Goal: Transaction & Acquisition: Download file/media

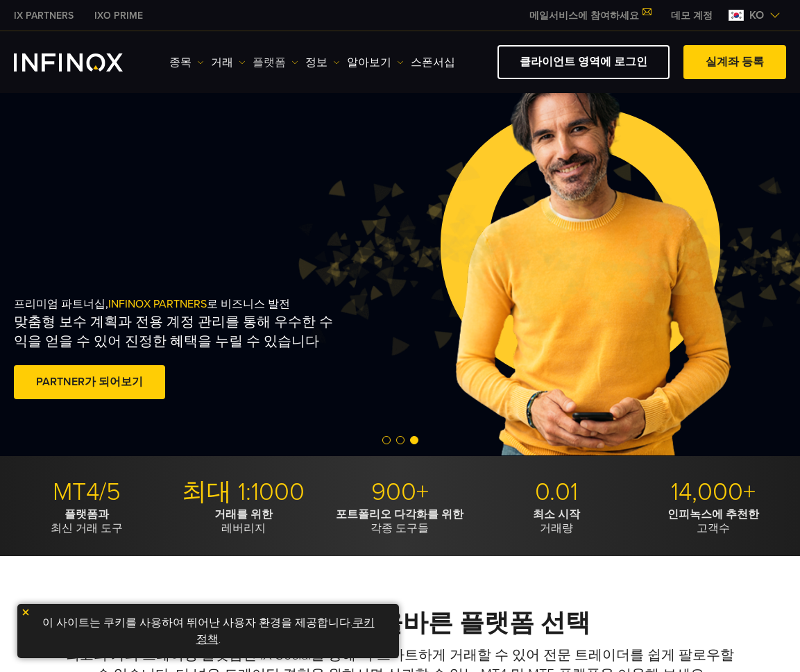
click at [273, 65] on link "플랫폼" at bounding box center [276, 62] width 46 height 17
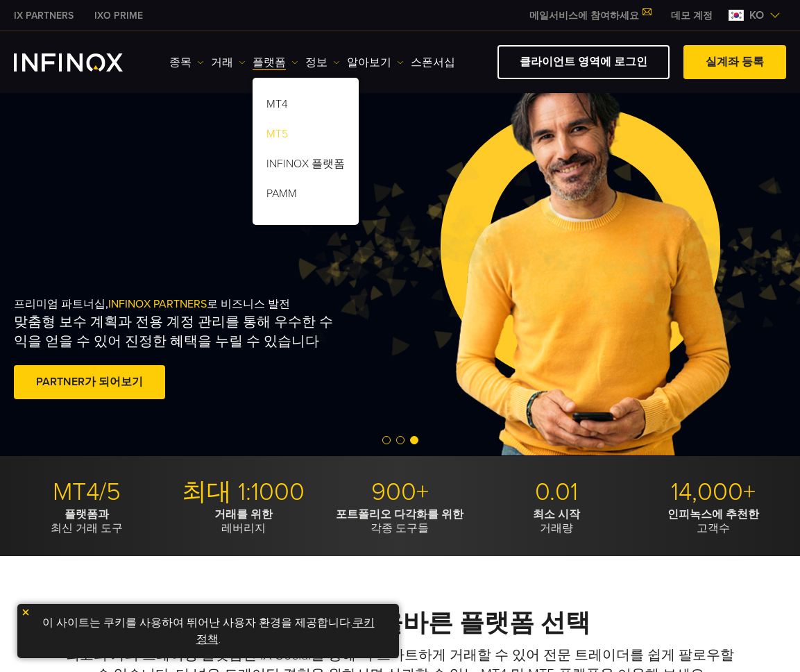
click at [272, 131] on link "MT5" at bounding box center [306, 136] width 106 height 30
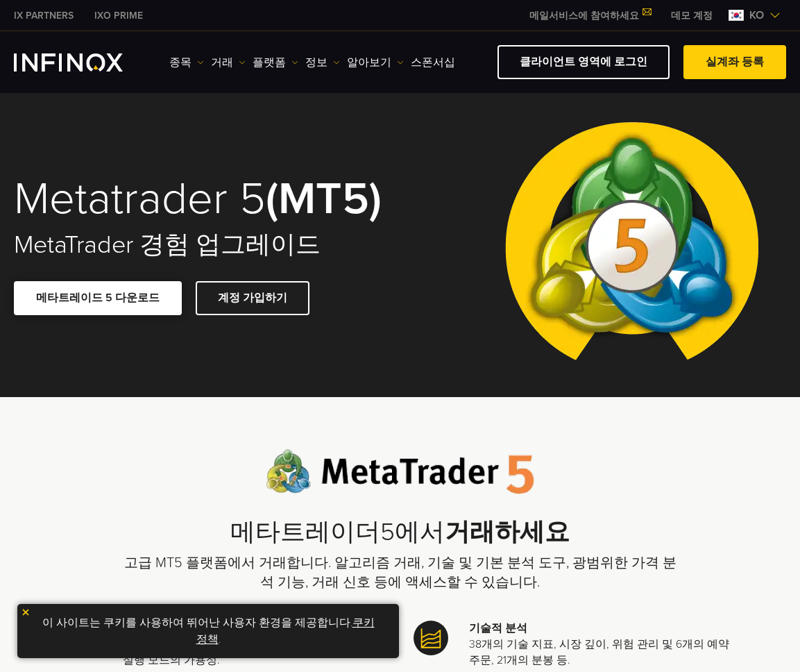
click at [98, 298] on span at bounding box center [98, 298] width 0 height 0
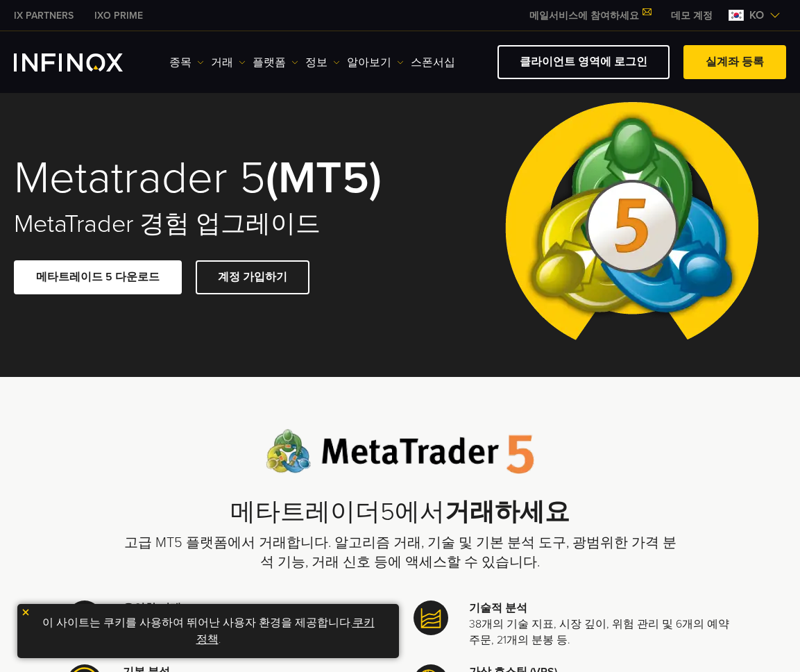
click at [133, 437] on div "메타트레이더5에서 거래하세요 고급 MT5 플랫폼에서 거래합니다. 알고리즘 거래, 기술 및 기본 분석 도구, 광범위한 가격 분석 기능, 거래 신…" at bounding box center [400, 500] width 555 height 143
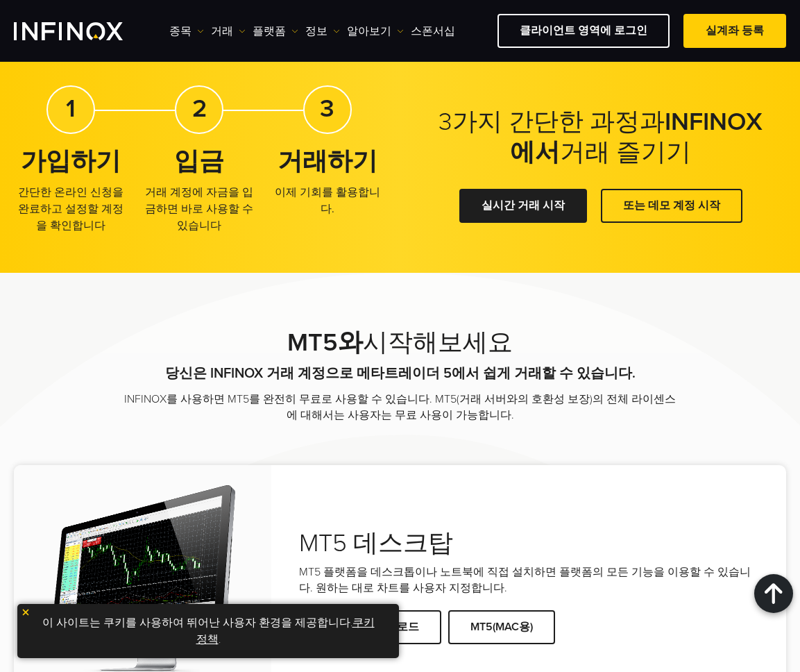
scroll to position [3256, 0]
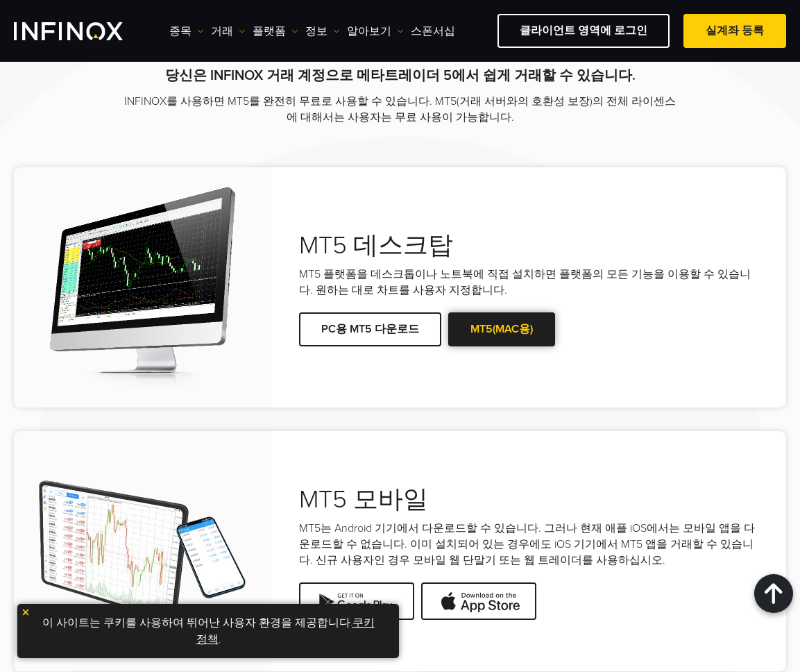
click at [513, 312] on link "MT5(MAC용)" at bounding box center [501, 329] width 107 height 34
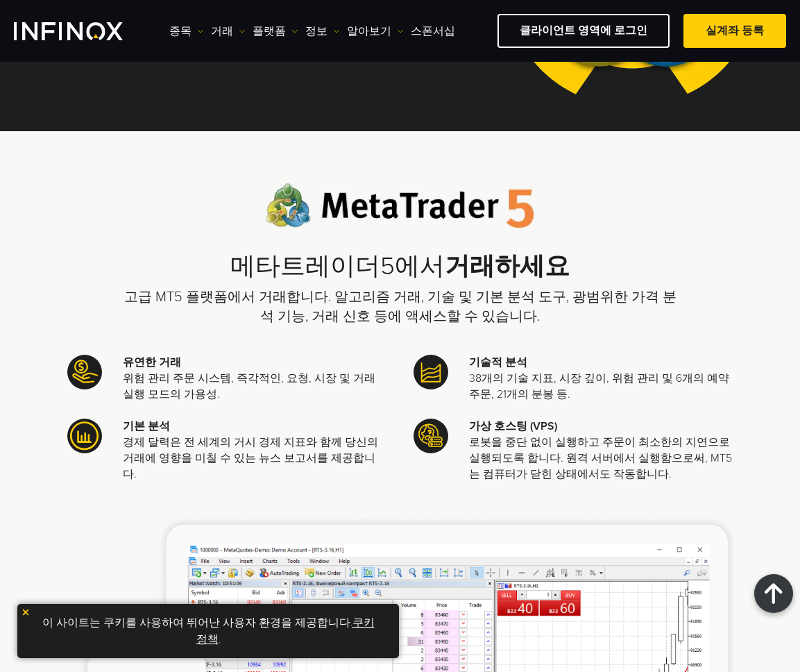
scroll to position [0, 0]
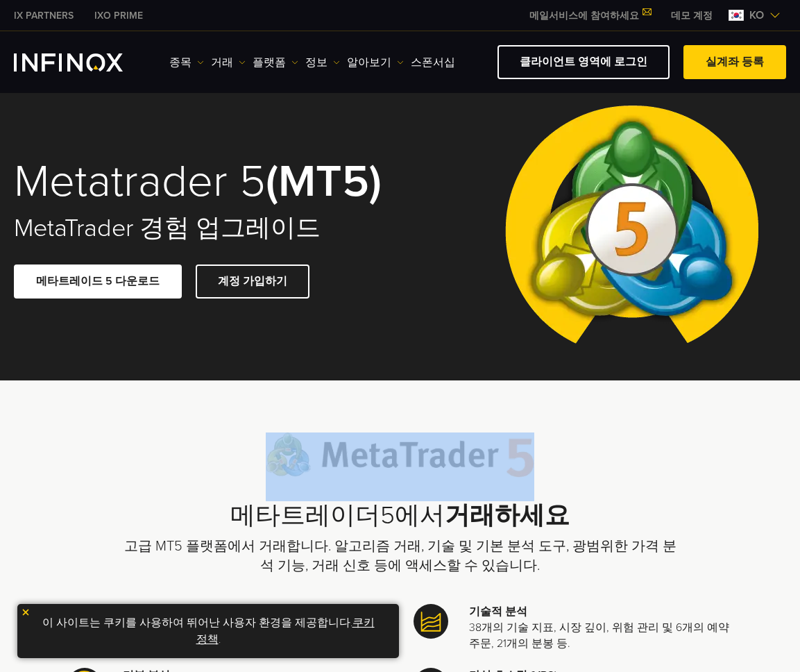
drag, startPoint x: 257, startPoint y: 456, endPoint x: 484, endPoint y: 481, distance: 229.0
click at [486, 481] on div "메타트레이더5에서 거래하세요 고급 MT5 플랫폼에서 거래합니다. 알고리즘 거래, 기술 및 기본 분석 도구, 광범위한 가격 분석 기능, 거래 신…" at bounding box center [400, 503] width 555 height 143
click at [609, 486] on div "메타트레이더5에서 거래하세요 고급 MT5 플랫폼에서 거래합니다. 알고리즘 거래, 기술 및 기본 분석 도구, 광범위한 가격 분석 기능, 거래 신…" at bounding box center [400, 503] width 555 height 143
drag, startPoint x: 661, startPoint y: 475, endPoint x: 227, endPoint y: 449, distance: 434.5
click at [271, 457] on div "메타트레이더5에서 거래하세요 고급 MT5 플랫폼에서 거래합니다. 알고리즘 거래, 기술 및 기본 분석 도구, 광범위한 가격 분석 기능, 거래 신…" at bounding box center [400, 503] width 555 height 143
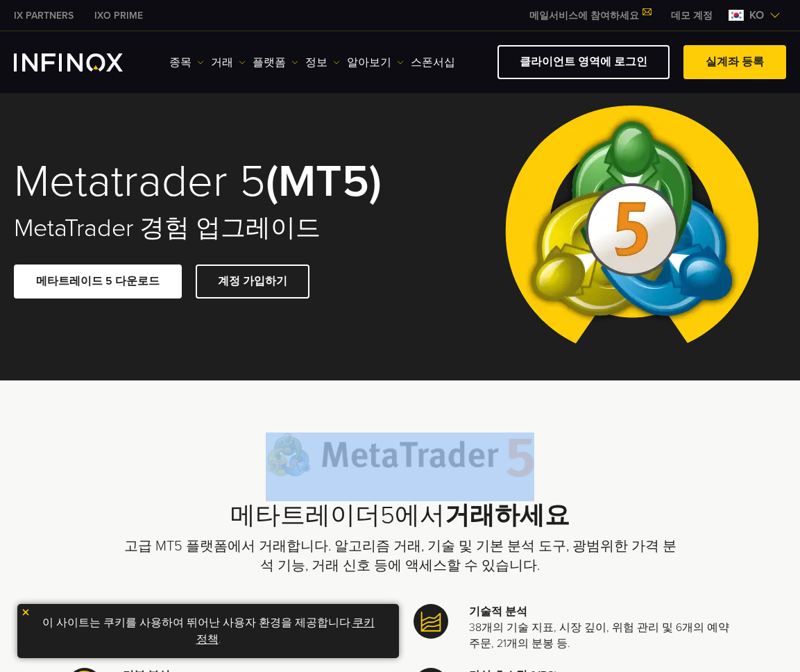
click at [131, 437] on div "메타트레이더5에서 거래하세요 고급 MT5 플랫폼에서 거래합니다. 알고리즘 거래, 기술 및 기본 분석 도구, 광범위한 가격 분석 기능, 거래 신…" at bounding box center [400, 503] width 555 height 143
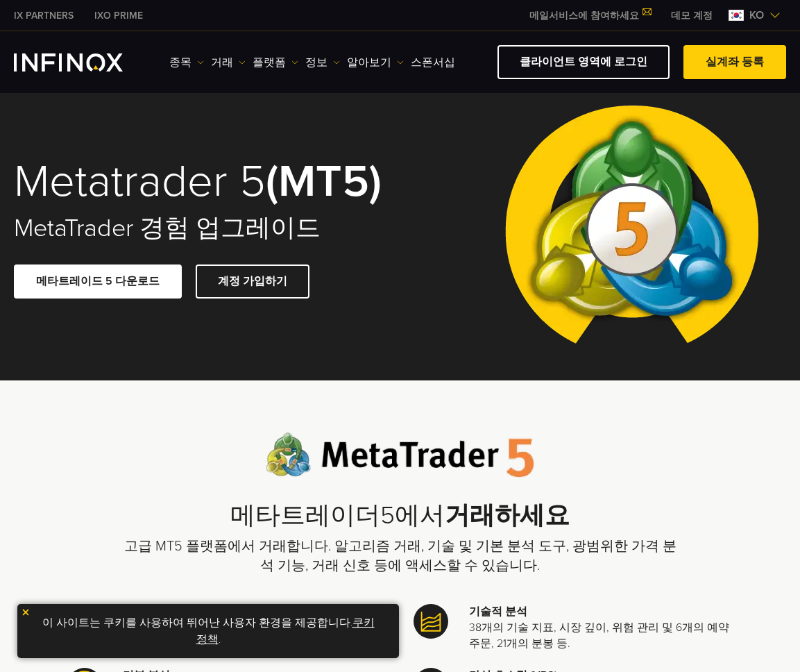
click at [545, 450] on div "메타트레이더5에서 거래하세요 고급 MT5 플랫폼에서 거래합니다. 알고리즘 거래, 기술 및 기본 분석 도구, 광범위한 가격 분석 기능, 거래 신…" at bounding box center [400, 503] width 555 height 143
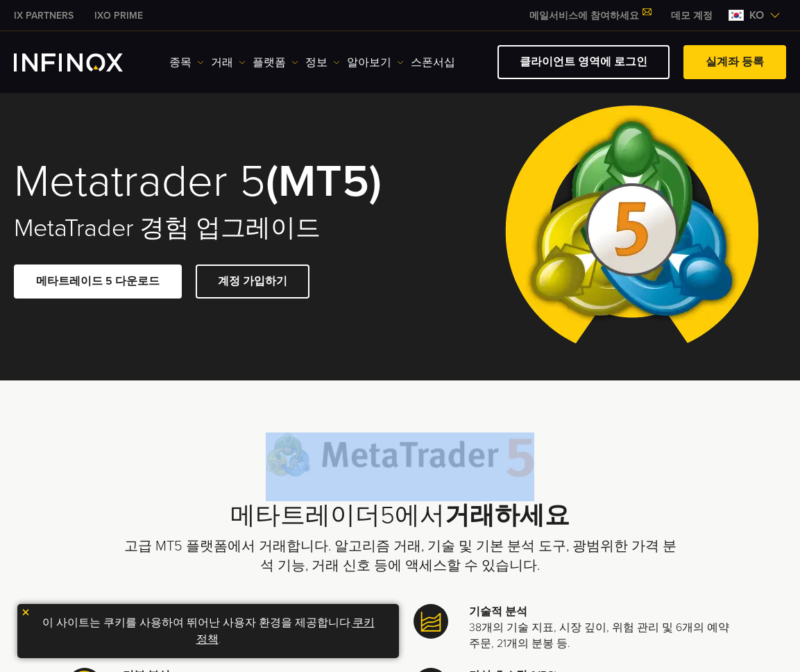
drag, startPoint x: 616, startPoint y: 455, endPoint x: 198, endPoint y: 456, distance: 418.5
click at [198, 456] on div "메타트레이더5에서 거래하세요 고급 MT5 플랫폼에서 거래합니다. 알고리즘 거래, 기술 및 기본 분석 도구, 광범위한 가격 분석 기능, 거래 신…" at bounding box center [400, 503] width 555 height 143
click at [582, 477] on div "메타트레이더5에서 거래하세요 고급 MT5 플랫폼에서 거래합니다. 알고리즘 거래, 기술 및 기본 분석 도구, 광범위한 가격 분석 기능, 거래 신…" at bounding box center [400, 503] width 555 height 143
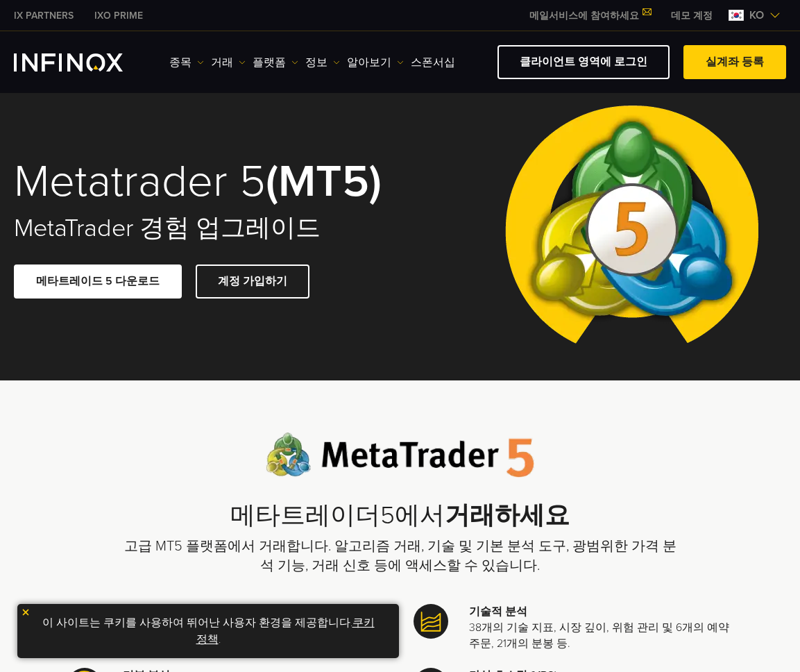
click at [669, 459] on div "메타트레이더5에서 거래하세요 고급 MT5 플랫폼에서 거래합니다. 알고리즘 거래, 기술 및 기본 분석 도구, 광범위한 가격 분석 기능, 거래 신…" at bounding box center [400, 503] width 555 height 143
drag, startPoint x: 664, startPoint y: 446, endPoint x: 207, endPoint y: 506, distance: 461.2
click at [207, 506] on div "메타트레이더5에서 거래하세요 고급 MT5 플랫폼에서 거래합니다. 알고리즘 거래, 기술 및 기본 분석 도구, 광범위한 가격 분석 기능, 거래 신…" at bounding box center [400, 503] width 555 height 143
click at [151, 443] on div "메타트레이더5에서 거래하세요 고급 MT5 플랫폼에서 거래합니다. 알고리즘 거래, 기술 및 기본 분석 도구, 광범위한 가격 분석 기능, 거래 신…" at bounding box center [400, 503] width 555 height 143
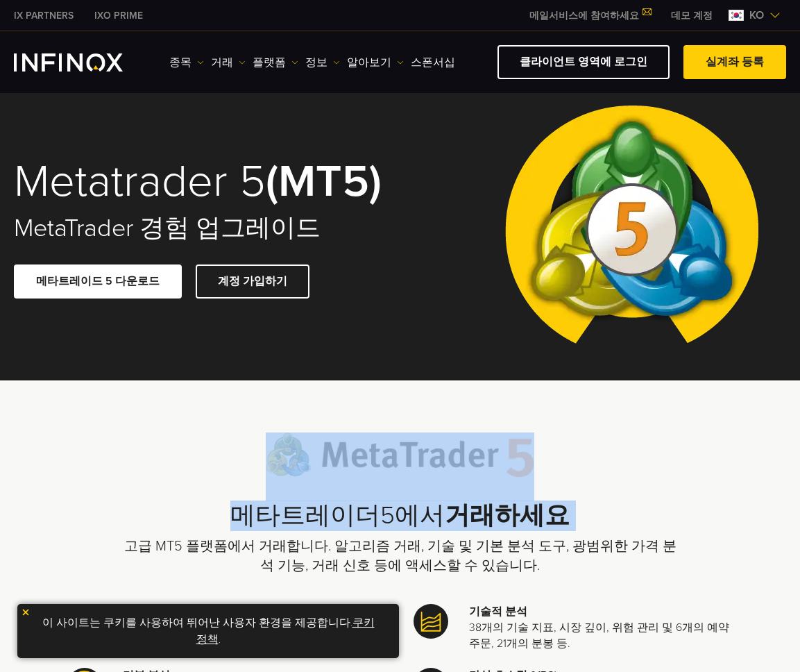
drag, startPoint x: 84, startPoint y: 407, endPoint x: 586, endPoint y: 536, distance: 518.8
click at [657, 514] on h2 "메타트레이더5에서 거래하세요" at bounding box center [400, 516] width 555 height 30
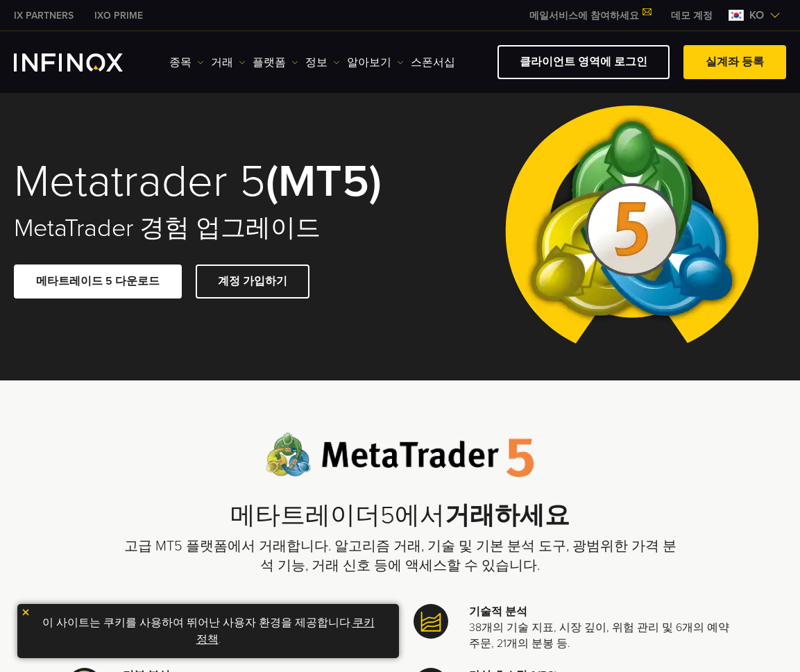
drag, startPoint x: 639, startPoint y: 518, endPoint x: 604, endPoint y: 519, distance: 34.7
click at [638, 518] on h2 "메타트레이더5에서 거래하세요" at bounding box center [400, 516] width 555 height 30
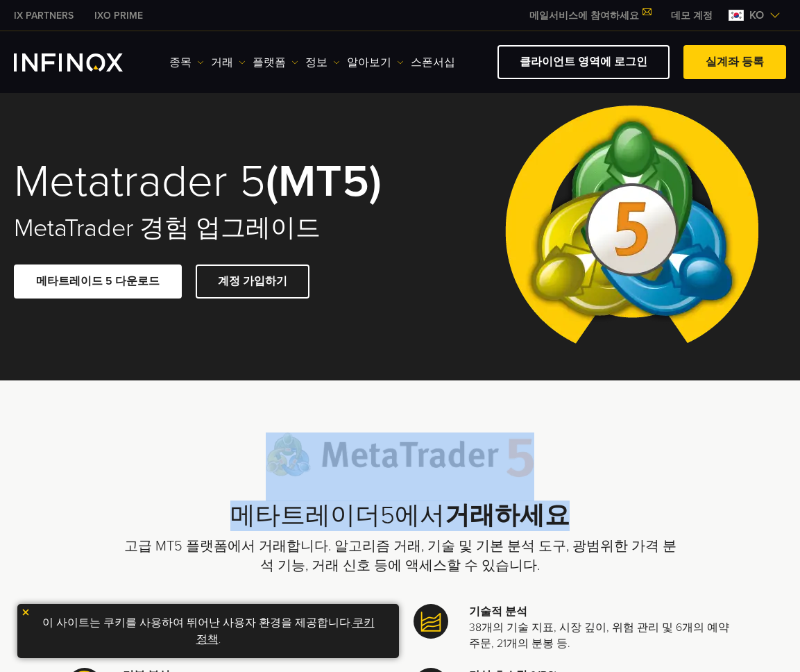
drag, startPoint x: 604, startPoint y: 519, endPoint x: 237, endPoint y: 436, distance: 377.1
click at [237, 436] on div "메타트레이더5에서 거래하세요 고급 MT5 플랫폼에서 거래합니다. 알고리즘 거래, 기술 및 기본 분석 도구, 광범위한 가격 분석 기능, 거래 신…" at bounding box center [400, 503] width 555 height 143
click at [604, 465] on div "메타트레이더5에서 거래하세요 고급 MT5 플랫폼에서 거래합니다. 알고리즘 거래, 기술 및 기본 분석 도구, 광범위한 가격 분석 기능, 거래 신…" at bounding box center [400, 503] width 555 height 143
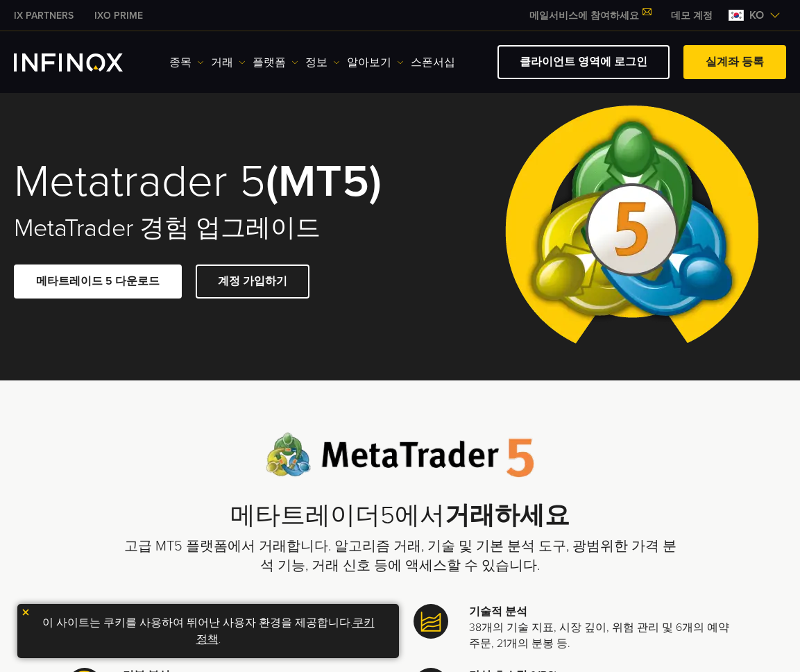
click at [550, 473] on div "메타트레이더5에서 거래하세요 고급 MT5 플랫폼에서 거래합니다. 알고리즘 거래, 기술 및 기본 분석 도구, 광범위한 가격 분석 기능, 거래 신…" at bounding box center [400, 503] width 555 height 143
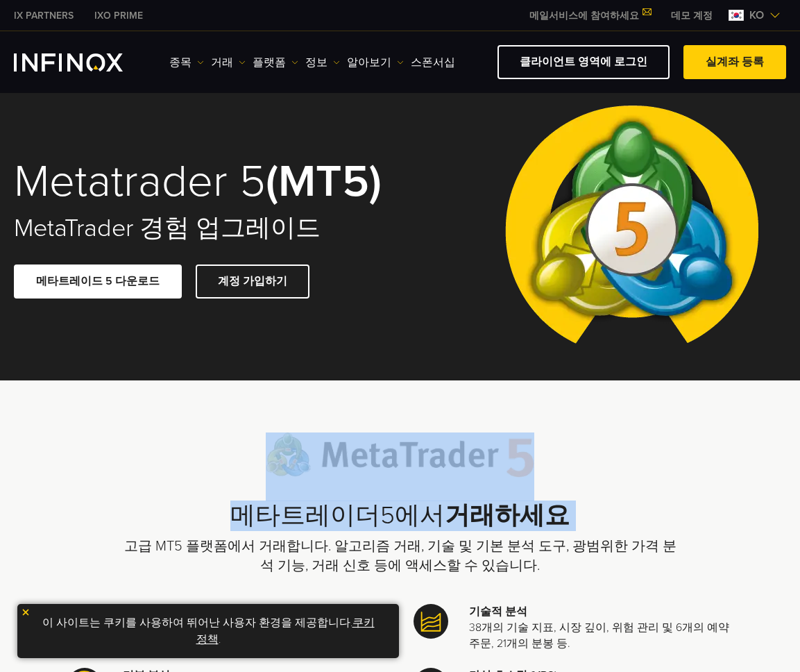
drag, startPoint x: 148, startPoint y: 441, endPoint x: 568, endPoint y: 534, distance: 430.6
click at [568, 534] on div "메타트레이더5에서 거래하세요 고급 MT5 플랫폼에서 거래합니다. 알고리즘 거래, 기술 및 기본 분석 도구, 광범위한 가격 분석 기능, 거래 신…" at bounding box center [400, 503] width 555 height 143
click at [625, 511] on h2 "메타트레이더5에서 거래하세요" at bounding box center [400, 516] width 555 height 30
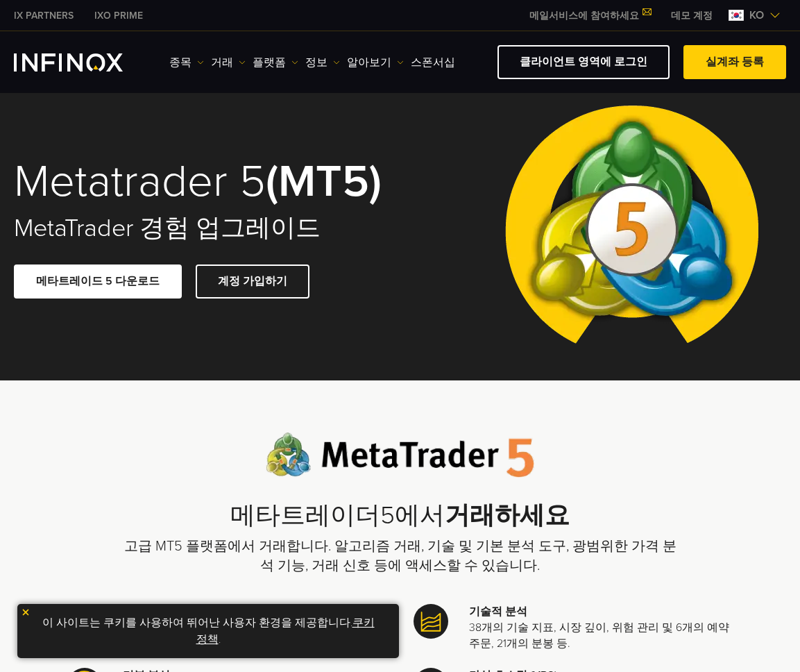
click at [561, 561] on p "고급 MT5 플랫폼에서 거래합니다. 알고리즘 거래, 기술 및 기본 분석 도구, 광범위한 가격 분석 기능, 거래 신호 등에 액세스할 수 있습니다." at bounding box center [400, 555] width 555 height 39
click at [412, 553] on p "고급 MT5 플랫폼에서 거래합니다. 알고리즘 거래, 기술 및 기본 분석 도구, 광범위한 가격 분석 기능, 거래 신호 등에 액세스할 수 있습니다." at bounding box center [400, 555] width 555 height 39
click at [570, 569] on p "고급 MT5 플랫폼에서 거래합니다. 알고리즘 거래, 기술 및 기본 분석 도구, 광범위한 가격 분석 기능, 거래 신호 등에 액세스할 수 있습니다." at bounding box center [400, 555] width 555 height 39
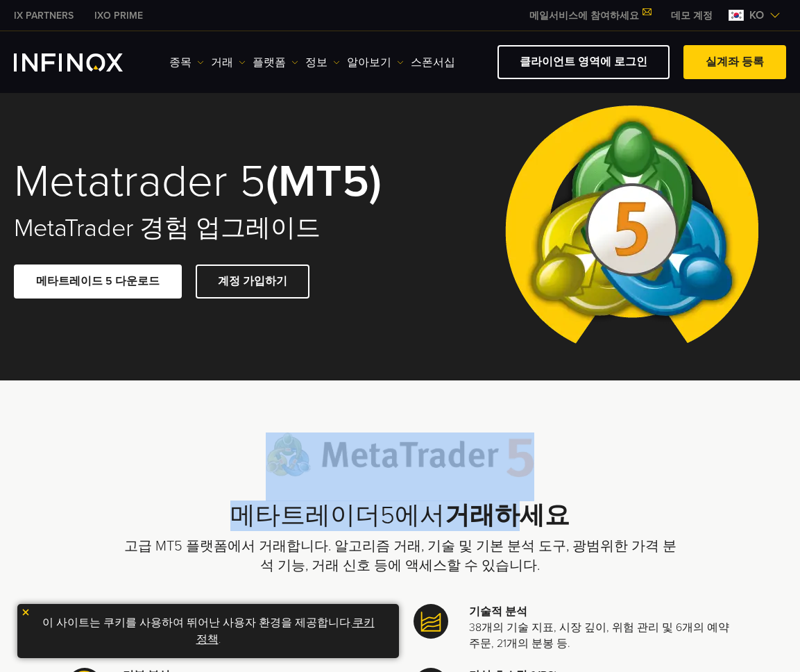
drag, startPoint x: 223, startPoint y: 409, endPoint x: 507, endPoint y: 504, distance: 299.1
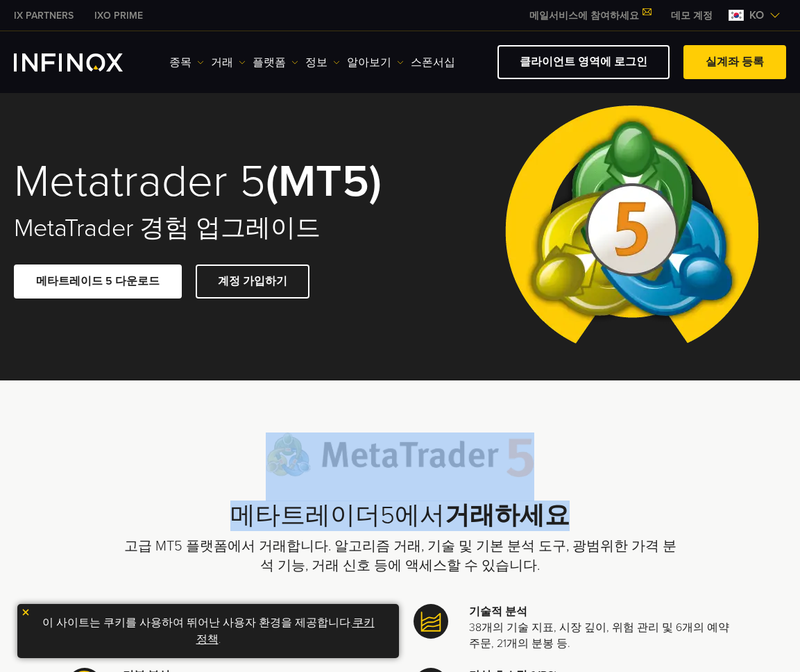
drag, startPoint x: 665, startPoint y: 525, endPoint x: 378, endPoint y: 455, distance: 295.1
click at [592, 499] on div "메타트레이더5에서 거래하세요 고급 MT5 플랫폼에서 거래합니다. 알고리즘 거래, 기술 및 기본 분석 도구, 광범위한 가격 분석 기능, 거래 신…" at bounding box center [400, 503] width 555 height 143
click at [266, 457] on div "메타트레이더5에서 거래하세요 고급 MT5 플랫폼에서 거래합니다. 알고리즘 거래, 기술 및 기본 분석 도구, 광범위한 가격 분석 기능, 거래 신…" at bounding box center [400, 503] width 555 height 143
click at [633, 524] on h2 "메타트레이더5에서 거래하세요" at bounding box center [400, 516] width 555 height 30
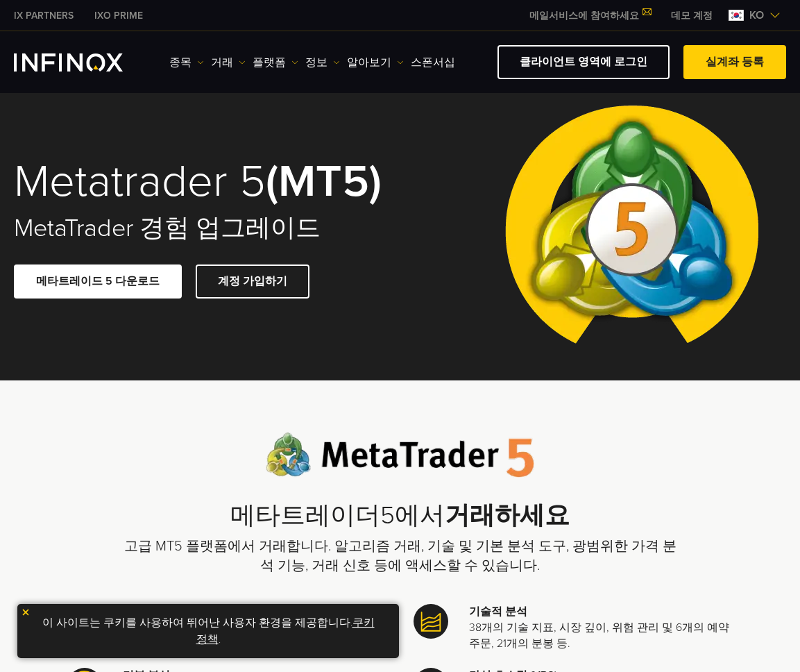
drag, startPoint x: 661, startPoint y: 564, endPoint x: 653, endPoint y: 564, distance: 7.6
click at [658, 564] on p "고급 MT5 플랫폼에서 거래합니다. 알고리즘 거래, 기술 및 기본 분석 도구, 광범위한 가격 분석 기능, 거래 신호 등에 액세스할 수 있습니다." at bounding box center [400, 555] width 555 height 39
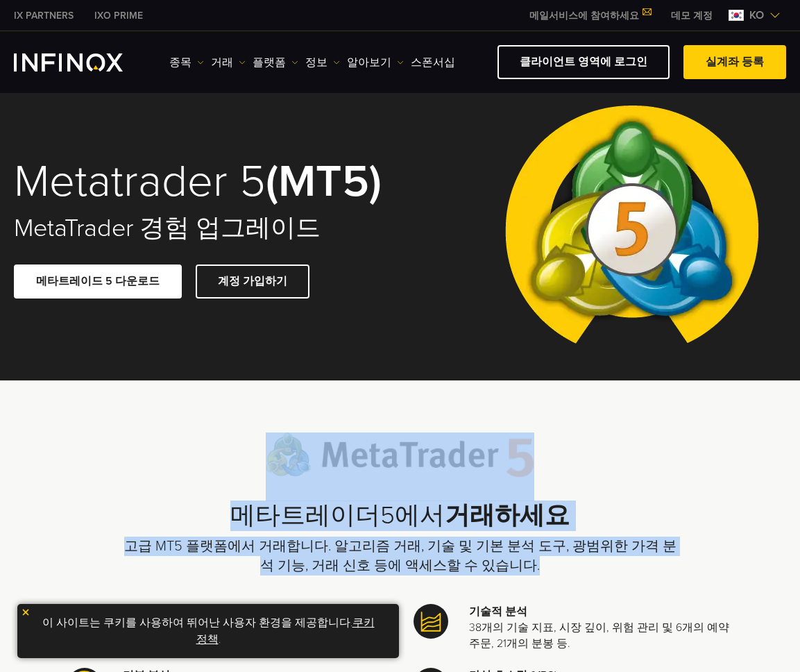
drag, startPoint x: 546, startPoint y: 568, endPoint x: 305, endPoint y: 463, distance: 263.5
click at [305, 463] on div "메타트레이더5에서 거래하세요 고급 MT5 플랫폼에서 거래합니다. 알고리즘 거래, 기술 및 기본 분석 도구, 광범위한 가격 분석 기능, 거래 신…" at bounding box center [400, 503] width 555 height 143
click at [532, 538] on p "고급 MT5 플랫폼에서 거래합니다. 알고리즘 거래, 기술 및 기본 분석 도구, 광범위한 가격 분석 기능, 거래 신호 등에 액세스할 수 있습니다." at bounding box center [400, 555] width 555 height 39
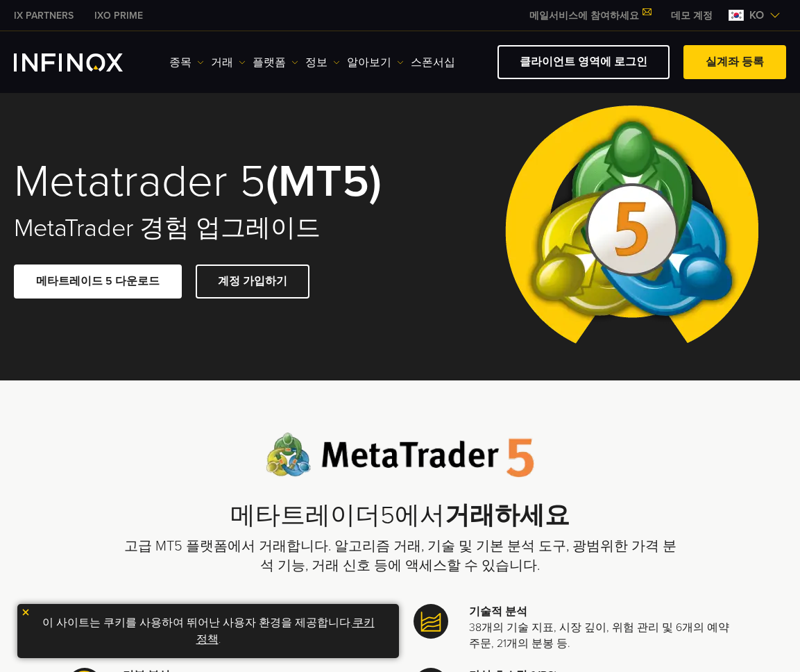
click at [599, 532] on div "메타트레이더5에서 거래하세요 고급 MT5 플랫폼에서 거래합니다. 알고리즘 거래, 기술 및 기본 분석 도구, 광범위한 가격 분석 기능, 거래 신…" at bounding box center [400, 503] width 555 height 143
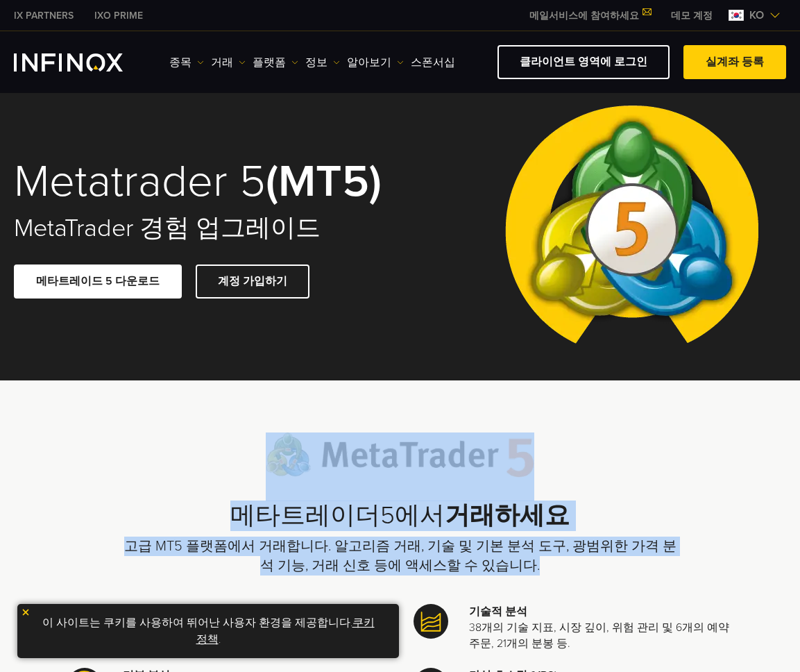
drag, startPoint x: 551, startPoint y: 564, endPoint x: 337, endPoint y: 473, distance: 232.3
click at [337, 473] on div "메타트레이더5에서 거래하세요 고급 MT5 플랫폼에서 거래합니다. 알고리즘 거래, 기술 및 기본 분석 도구, 광범위한 가격 분석 기능, 거래 신…" at bounding box center [400, 503] width 555 height 143
click at [621, 558] on p "고급 MT5 플랫폼에서 거래합니다. 알고리즘 거래, 기술 및 기본 분석 도구, 광범위한 가격 분석 기능, 거래 신호 등에 액세스할 수 있습니다." at bounding box center [400, 555] width 555 height 39
drag, startPoint x: 561, startPoint y: 576, endPoint x: 278, endPoint y: 494, distance: 295.4
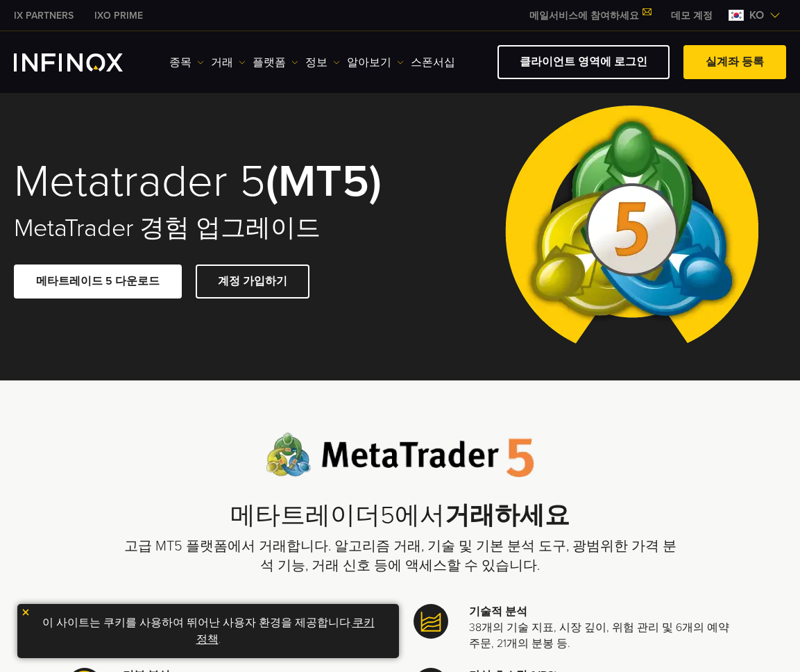
click at [570, 571] on p "고급 MT5 플랫폼에서 거래합니다. 알고리즘 거래, 기술 및 기본 분석 도구, 광범위한 가격 분석 기능, 거래 신호 등에 액세스할 수 있습니다." at bounding box center [400, 555] width 555 height 39
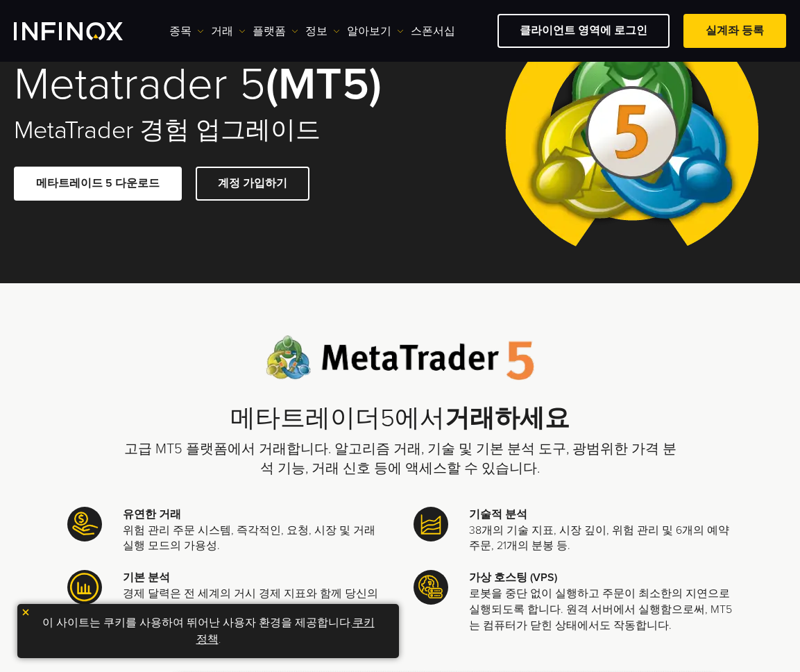
scroll to position [112, 0]
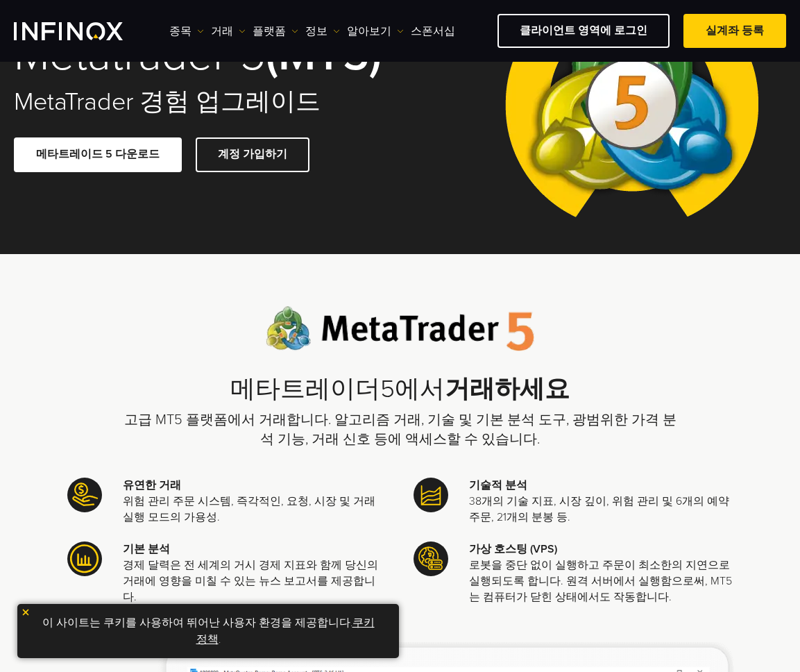
click at [575, 470] on div "메타트레이더5에서 거래하세요 고급 MT5 플랫폼에서 거래합니다. 알고리즘 거래, 기술 및 기본 분석 도구, 광범위한 가격 분석 기능, 거래 신…" at bounding box center [400, 627] width 666 height 643
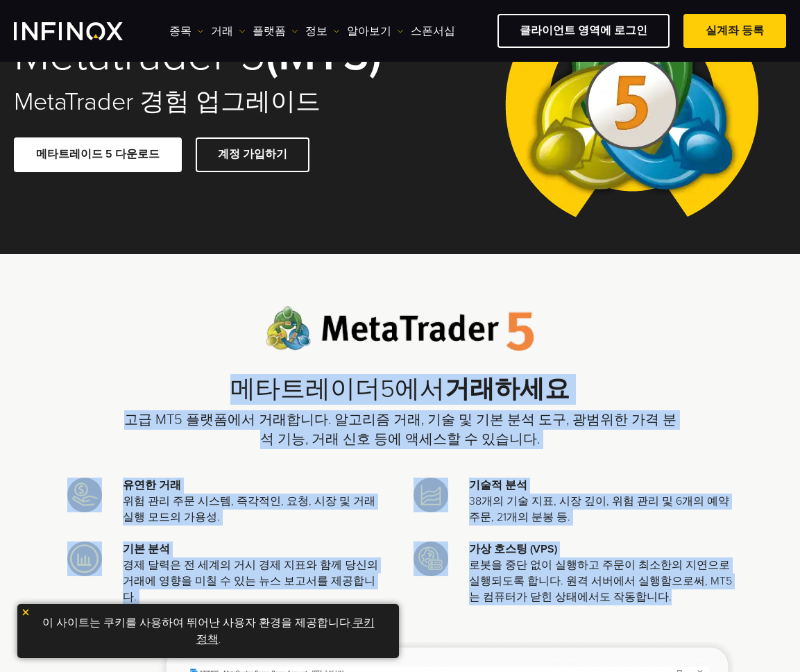
drag, startPoint x: 636, startPoint y: 618, endPoint x: 120, endPoint y: 394, distance: 562.3
click at [120, 394] on div "메타트레이더5에서 거래하세요 고급 MT5 플랫폼에서 거래합니다. 알고리즘 거래, 기술 및 기본 분석 도구, 광범위한 가격 분석 기능, 거래 신…" at bounding box center [400, 627] width 666 height 643
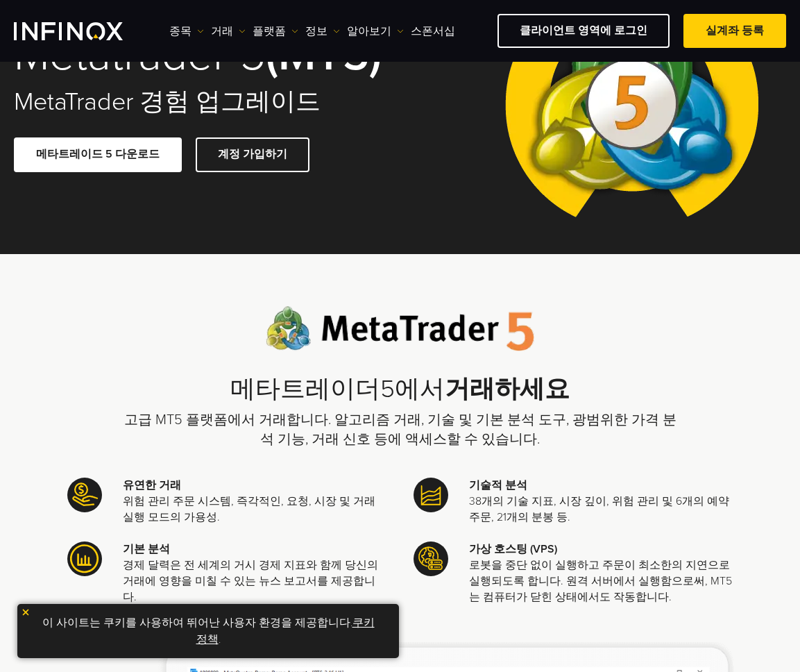
click at [60, 352] on div "메타트레이더5에서 거래하세요 고급 MT5 플랫폼에서 거래합니다. 알고리즘 거래, 기술 및 기본 분석 도구, 광범위한 가격 분석 기능, 거래 신…" at bounding box center [400, 627] width 800 height 643
click at [414, 405] on div "메타트레이더5에서 거래하세요 고급 MT5 플랫폼에서 거래합니다. 알고리즘 거래, 기술 및 기본 분석 도구, 광범위한 가격 분석 기능, 거래 신…" at bounding box center [400, 377] width 555 height 143
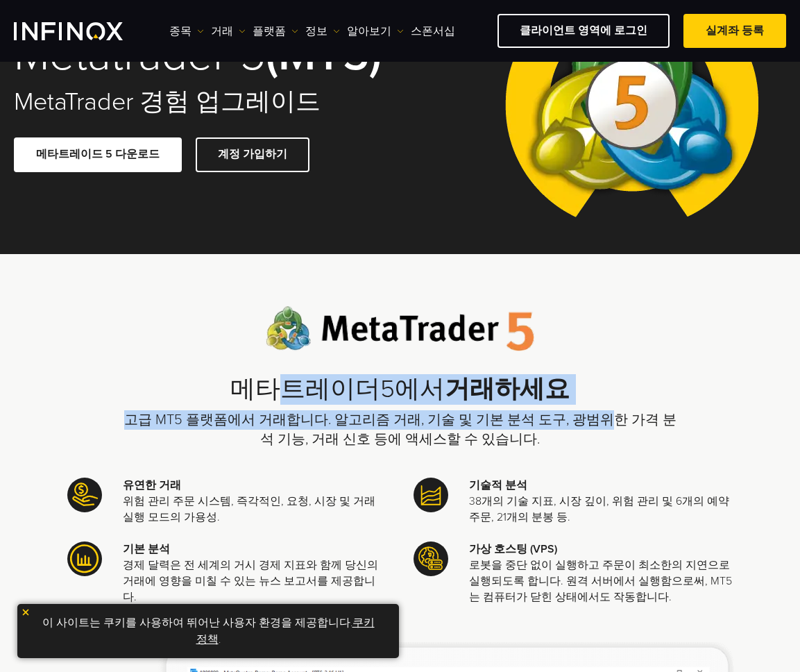
drag, startPoint x: 561, startPoint y: 425, endPoint x: 285, endPoint y: 380, distance: 279.3
click at [285, 380] on div "메타트레이더5에서 거래하세요 고급 MT5 플랫폼에서 거래합니다. 알고리즘 거래, 기술 및 기본 분석 도구, 광범위한 가격 분석 기능, 거래 신…" at bounding box center [400, 377] width 555 height 143
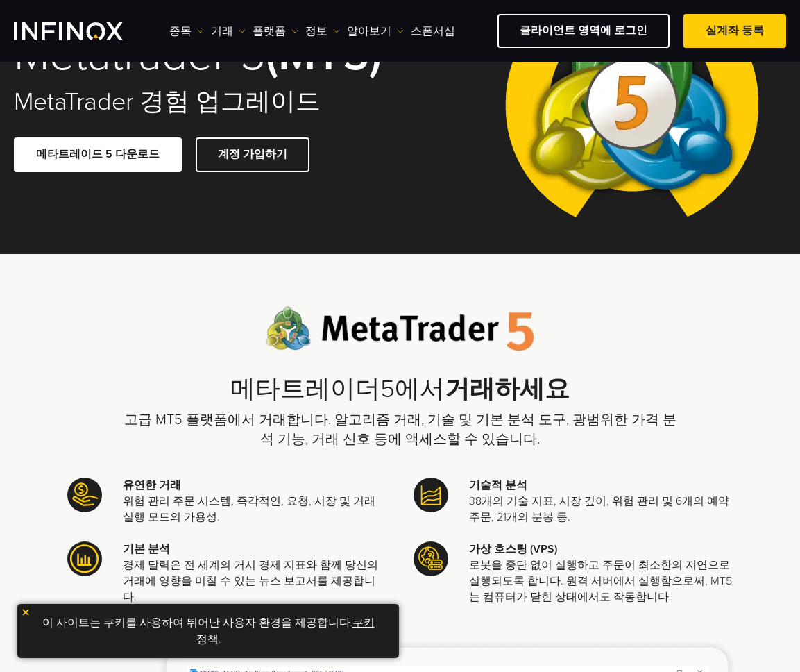
click at [496, 445] on p "고급 MT5 플랫폼에서 거래합니다. 알고리즘 거래, 기술 및 기본 분석 도구, 광범위한 가격 분석 기능, 거래 신호 등에 액세스할 수 있습니다." at bounding box center [400, 429] width 555 height 39
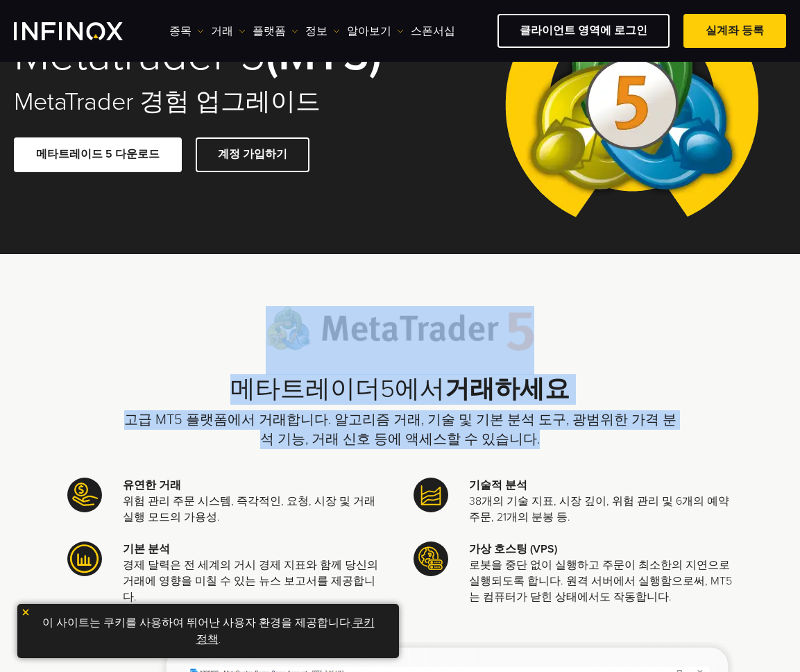
drag, startPoint x: 550, startPoint y: 448, endPoint x: 198, endPoint y: 366, distance: 361.1
click at [198, 366] on div "메타트레이더5에서 거래하세요 고급 MT5 플랫폼에서 거래합니다. 알고리즘 거래, 기술 및 기본 분석 도구, 광범위한 가격 분석 기능, 거래 신…" at bounding box center [400, 377] width 555 height 143
click at [514, 429] on p "고급 MT5 플랫폼에서 거래합니다. 알고리즘 거래, 기술 및 기본 분석 도구, 광범위한 가격 분석 기능, 거래 신호 등에 액세스할 수 있습니다." at bounding box center [400, 429] width 555 height 39
drag, startPoint x: 522, startPoint y: 441, endPoint x: 179, endPoint y: 347, distance: 355.4
click at [179, 347] on div "메타트레이더5에서 거래하세요 고급 MT5 플랫폼에서 거래합니다. 알고리즘 거래, 기술 및 기본 분석 도구, 광범위한 가격 분석 기능, 거래 신…" at bounding box center [400, 377] width 555 height 143
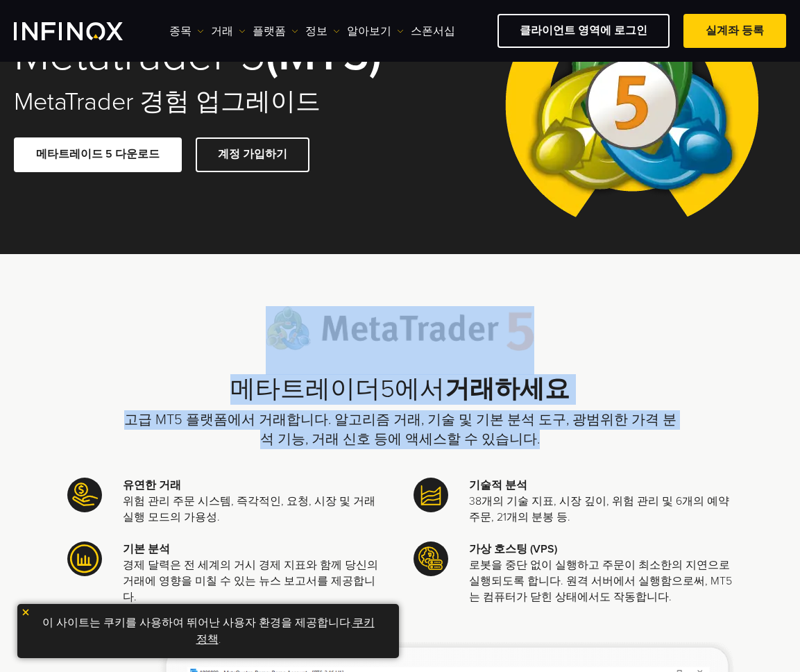
click at [630, 393] on h2 "메타트레이더5에서 거래하세요" at bounding box center [400, 390] width 555 height 30
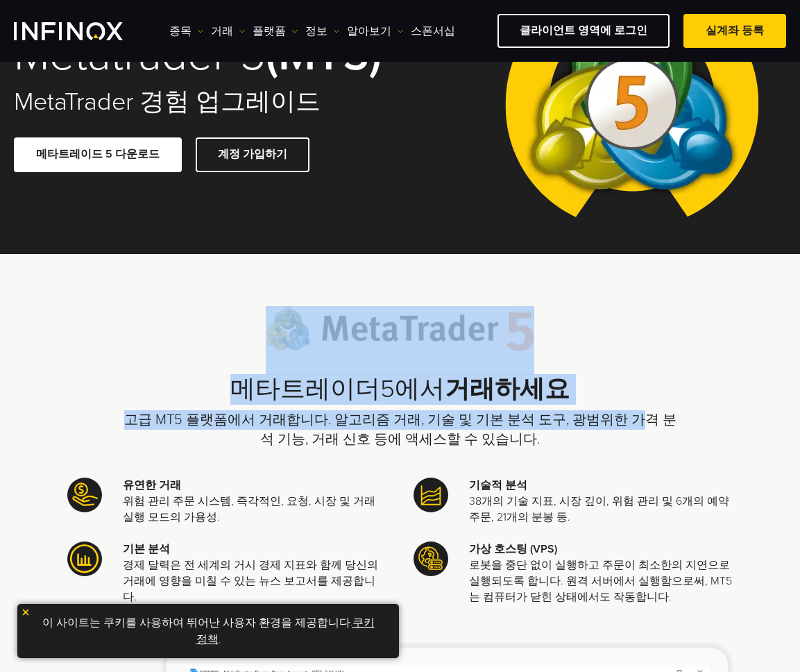
drag, startPoint x: 588, startPoint y: 428, endPoint x: 246, endPoint y: 327, distance: 356.0
click at [246, 327] on div "메타트레이더5에서 거래하세요 고급 MT5 플랫폼에서 거래합니다. 알고리즘 거래, 기술 및 기본 분석 도구, 광범위한 가격 분석 기능, 거래 신…" at bounding box center [400, 377] width 555 height 143
click at [498, 426] on p "고급 MT5 플랫폼에서 거래합니다. 알고리즘 거래, 기술 및 기본 분석 도구, 광범위한 가격 분석 기능, 거래 신호 등에 액세스할 수 있습니다." at bounding box center [400, 429] width 555 height 39
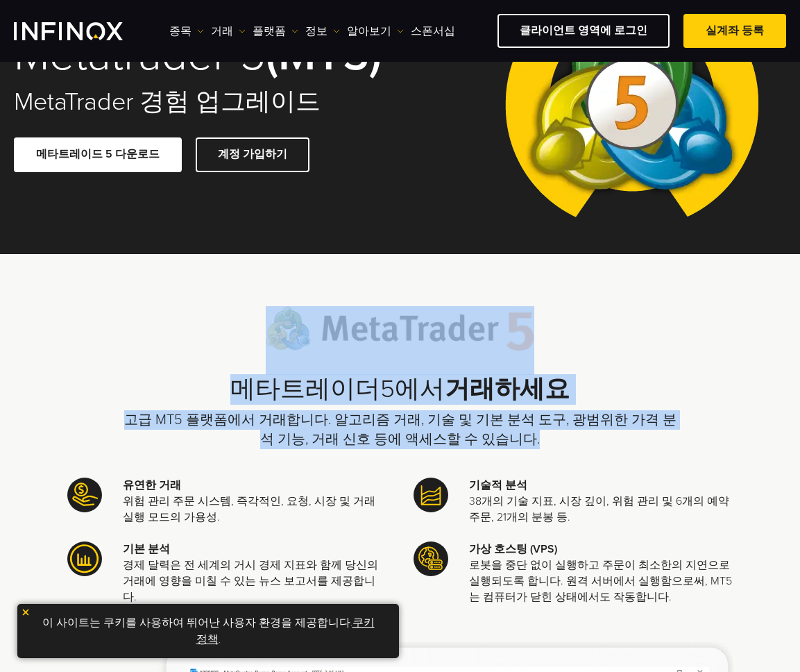
drag, startPoint x: 486, startPoint y: 431, endPoint x: 158, endPoint y: 332, distance: 342.3
click at [158, 332] on div "메타트레이더5에서 거래하세요 고급 MT5 플랫폼에서 거래합니다. 알고리즘 거래, 기술 및 기본 분석 도구, 광범위한 가격 분석 기능, 거래 신…" at bounding box center [400, 377] width 555 height 143
click at [517, 397] on strong "거래하세요" at bounding box center [507, 389] width 125 height 30
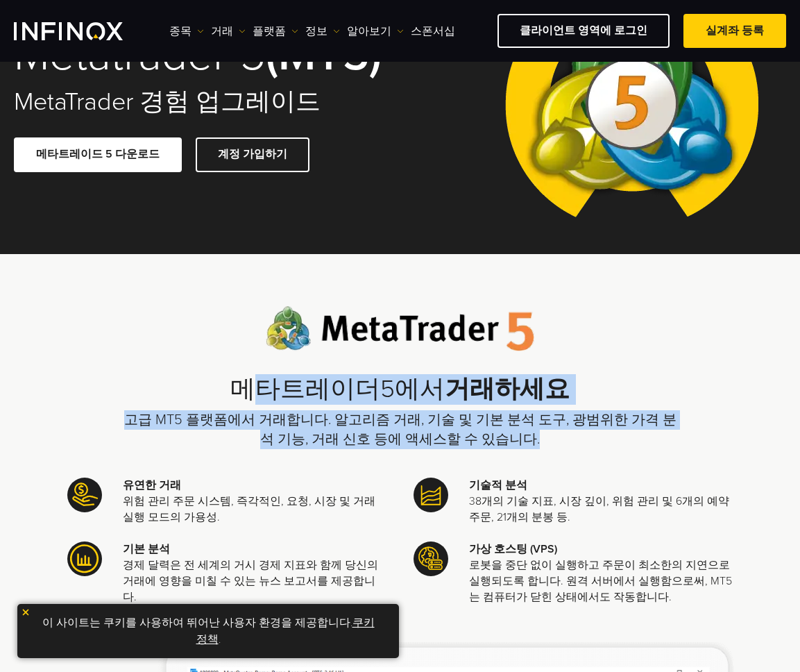
drag, startPoint x: 557, startPoint y: 434, endPoint x: 267, endPoint y: 375, distance: 295.3
click at [267, 375] on div "메타트레이더5에서 거래하세요 고급 MT5 플랫폼에서 거래합니다. 알고리즘 거래, 기술 및 기본 분석 도구, 광범위한 가격 분석 기능, 거래 신…" at bounding box center [400, 377] width 555 height 143
click at [496, 425] on p "고급 MT5 플랫폼에서 거래합니다. 알고리즘 거래, 기술 및 기본 분석 도구, 광범위한 가격 분석 기능, 거래 신호 등에 액세스할 수 있습니다." at bounding box center [400, 429] width 555 height 39
drag, startPoint x: 210, startPoint y: 382, endPoint x: 549, endPoint y: 433, distance: 342.4
click at [549, 433] on div "메타트레이더5에서 거래하세요 고급 MT5 플랫폼에서 거래합니다. 알고리즘 거래, 기술 및 기본 분석 도구, 광범위한 가격 분석 기능, 거래 신…" at bounding box center [400, 377] width 555 height 143
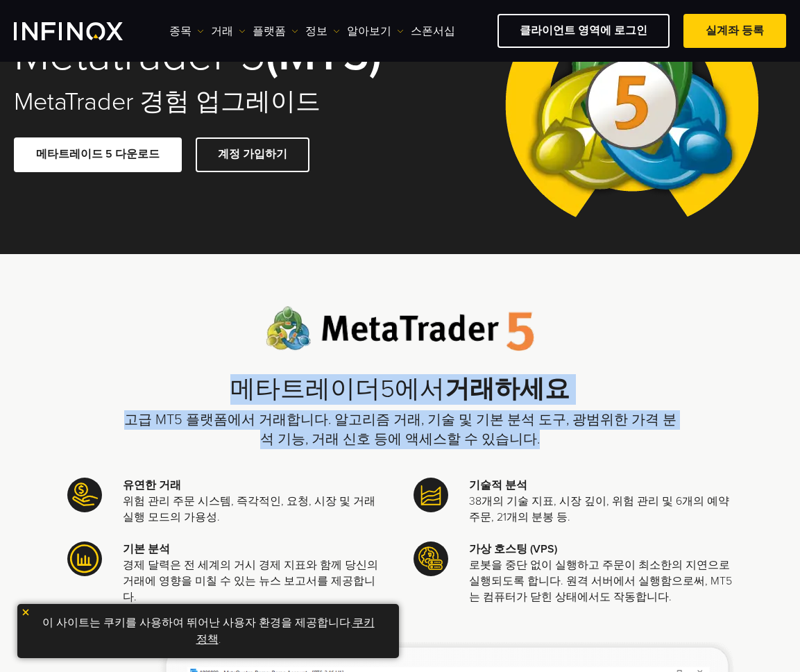
click at [549, 438] on p "고급 MT5 플랫폼에서 거래합니다. 알고리즘 거래, 기술 및 기본 분석 도구, 광범위한 가격 분석 기능, 거래 신호 등에 액세스할 수 있습니다." at bounding box center [400, 429] width 555 height 39
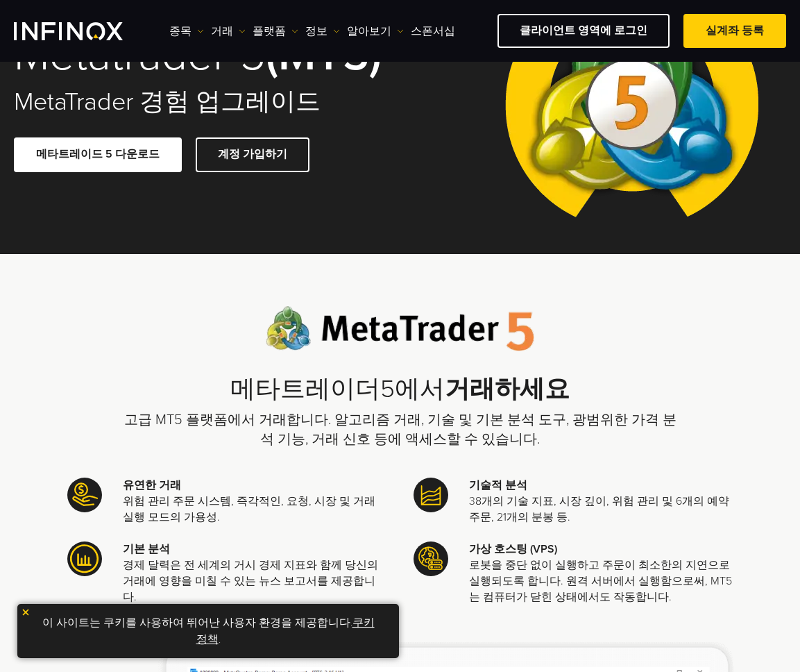
click at [549, 438] on p "고급 MT5 플랫폼에서 거래합니다. 알고리즘 거래, 기술 및 기본 분석 도구, 광범위한 가격 분석 기능, 거래 신호 등에 액세스할 수 있습니다." at bounding box center [400, 429] width 555 height 39
drag, startPoint x: 548, startPoint y: 439, endPoint x: 231, endPoint y: 371, distance: 323.7
click at [231, 371] on div "메타트레이더5에서 거래하세요 고급 MT5 플랫폼에서 거래합니다. 알고리즘 거래, 기술 및 기본 분석 도구, 광범위한 가격 분석 기능, 거래 신…" at bounding box center [400, 377] width 555 height 143
click at [627, 442] on p "고급 MT5 플랫폼에서 거래합니다. 알고리즘 거래, 기술 및 기본 분석 도구, 광범위한 가격 분석 기능, 거래 신호 등에 액세스할 수 있습니다." at bounding box center [400, 429] width 555 height 39
click at [609, 444] on p "고급 MT5 플랫폼에서 거래합니다. 알고리즘 거래, 기술 및 기본 분석 도구, 광범위한 가격 분석 기능, 거래 신호 등에 액세스할 수 있습니다." at bounding box center [400, 429] width 555 height 39
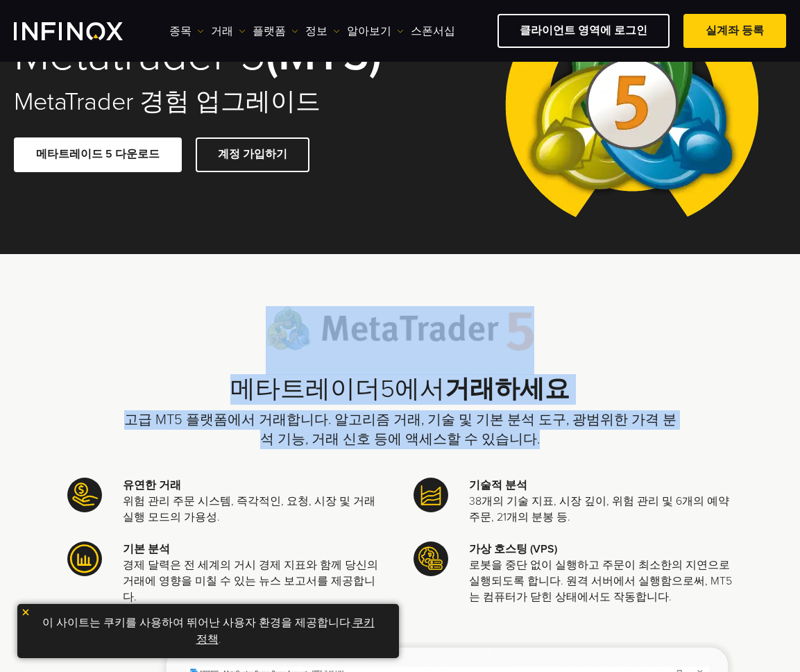
drag, startPoint x: 561, startPoint y: 435, endPoint x: 230, endPoint y: 349, distance: 342.0
click at [230, 349] on div "메타트레이더5에서 거래하세요 고급 MT5 플랫폼에서 거래합니다. 알고리즘 거래, 기술 및 기본 분석 도구, 광범위한 가격 분석 기능, 거래 신…" at bounding box center [400, 377] width 555 height 143
click at [553, 423] on p "고급 MT5 플랫폼에서 거래합니다. 알고리즘 거래, 기술 및 기본 분석 도구, 광범위한 가격 분석 기능, 거래 신호 등에 액세스할 수 있습니다." at bounding box center [400, 429] width 555 height 39
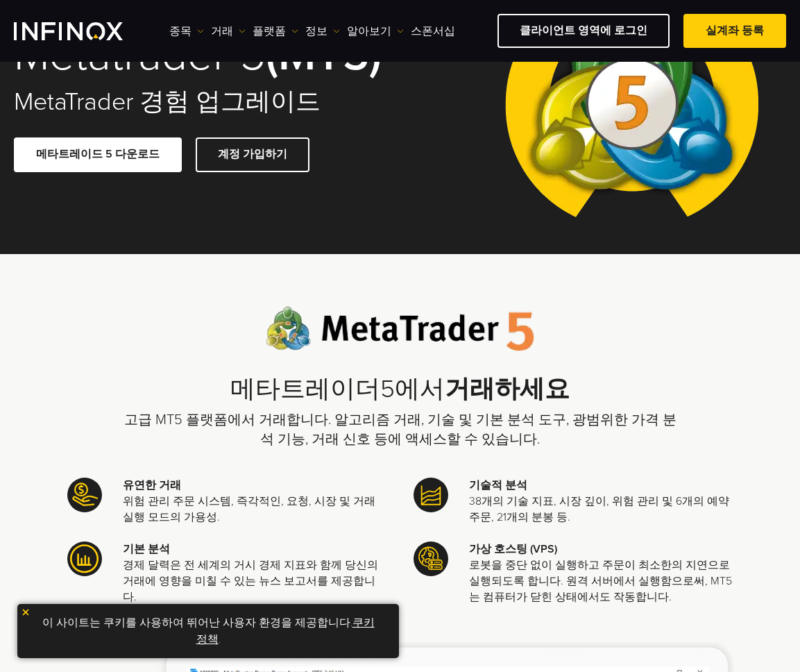
drag, startPoint x: 534, startPoint y: 476, endPoint x: 545, endPoint y: 445, distance: 33.1
click at [534, 476] on div "메타트레이더5에서 거래하세요 고급 MT5 플랫폼에서 거래합니다. 알고리즘 거래, 기술 및 기본 분석 도구, 광범위한 가격 분석 기능, 거래 신…" at bounding box center [400, 627] width 666 height 643
click at [545, 444] on p "고급 MT5 플랫폼에서 거래합니다. 알고리즘 거래, 기술 및 기본 분석 도구, 광범위한 가격 분석 기능, 거래 신호 등에 액세스할 수 있습니다." at bounding box center [400, 429] width 555 height 39
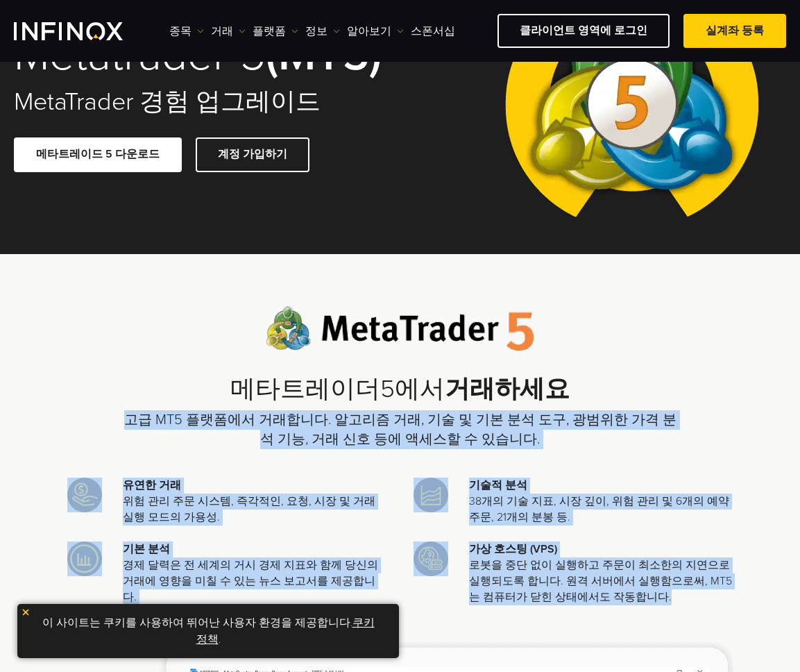
drag, startPoint x: 607, startPoint y: 599, endPoint x: 47, endPoint y: 428, distance: 585.5
click at [47, 428] on div "메타트레이더5에서 거래하세요 고급 MT5 플랫폼에서 거래합니다. 알고리즘 거래, 기술 및 기본 분석 도구, 광범위한 가격 분석 기능, 거래 신…" at bounding box center [400, 627] width 800 height 643
click at [210, 414] on p "고급 MT5 플랫폼에서 거래합니다. 알고리즘 거래, 기술 및 기본 분석 도구, 광범위한 가격 분석 기능, 거래 신호 등에 액세스할 수 있습니다." at bounding box center [400, 429] width 555 height 39
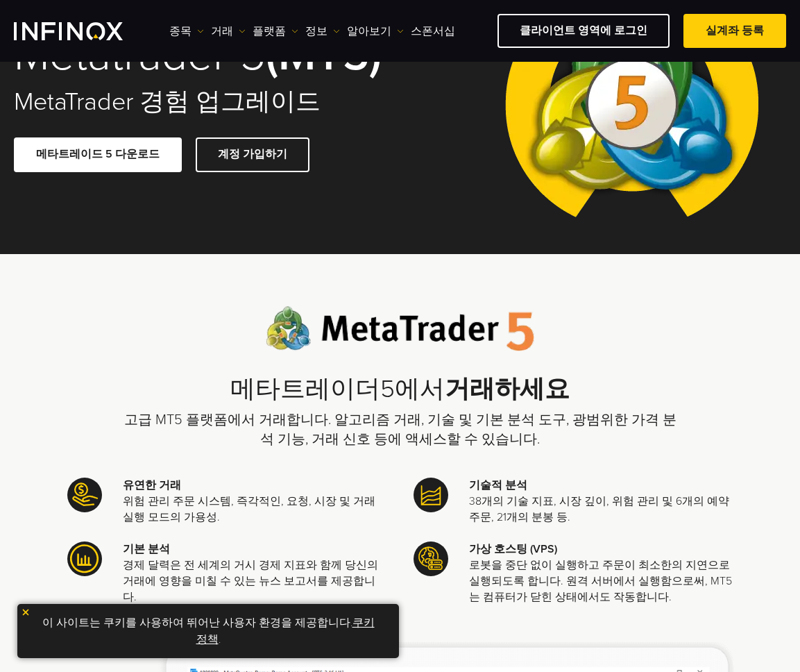
click at [503, 452] on div "메타트레이더5에서 거래하세요 고급 MT5 플랫폼에서 거래합니다. 알고리즘 거래, 기술 및 기본 분석 도구, 광범위한 가격 분석 기능, 거래 신…" at bounding box center [400, 627] width 666 height 643
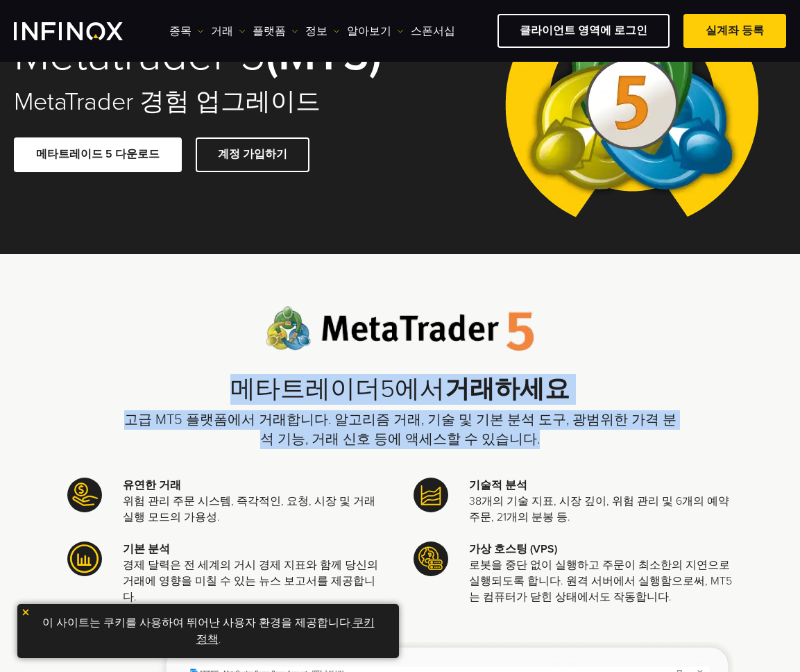
drag, startPoint x: 521, startPoint y: 448, endPoint x: 117, endPoint y: 404, distance: 407.0
click at [117, 404] on div "메타트레이더5에서 거래하세요 고급 MT5 플랫폼에서 거래합니다. 알고리즘 거래, 기술 및 기본 분석 도구, 광범위한 가격 분석 기능, 거래 신…" at bounding box center [400, 627] width 666 height 643
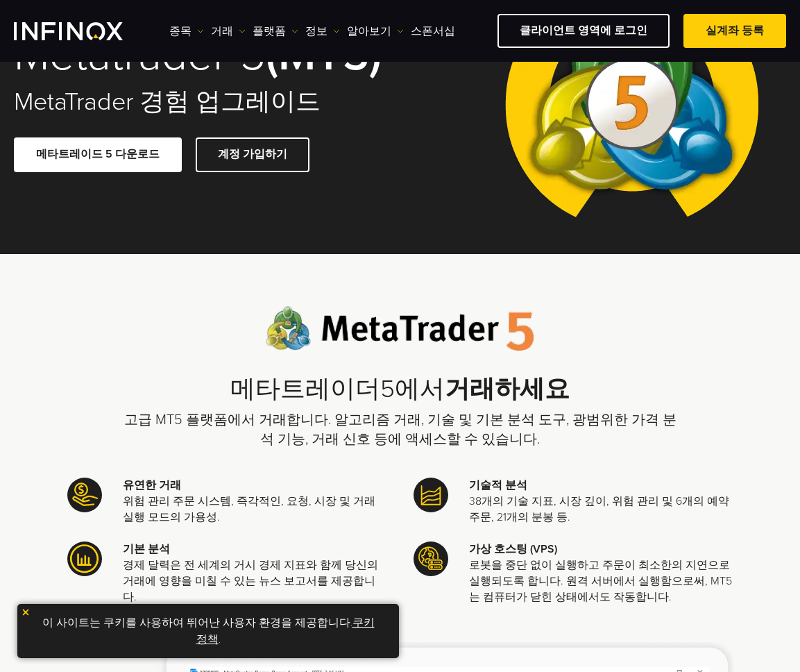
click at [404, 446] on p "고급 MT5 플랫폼에서 거래합니다. 알고리즘 거래, 기술 및 기본 분석 도구, 광범위한 가격 분석 기능, 거래 신호 등에 액세스할 수 있습니다." at bounding box center [400, 429] width 555 height 39
click at [603, 453] on div "메타트레이더5에서 거래하세요 고급 MT5 플랫폼에서 거래합니다. 알고리즘 거래, 기술 및 기본 분석 도구, 광범위한 가격 분석 기능, 거래 신…" at bounding box center [400, 627] width 666 height 643
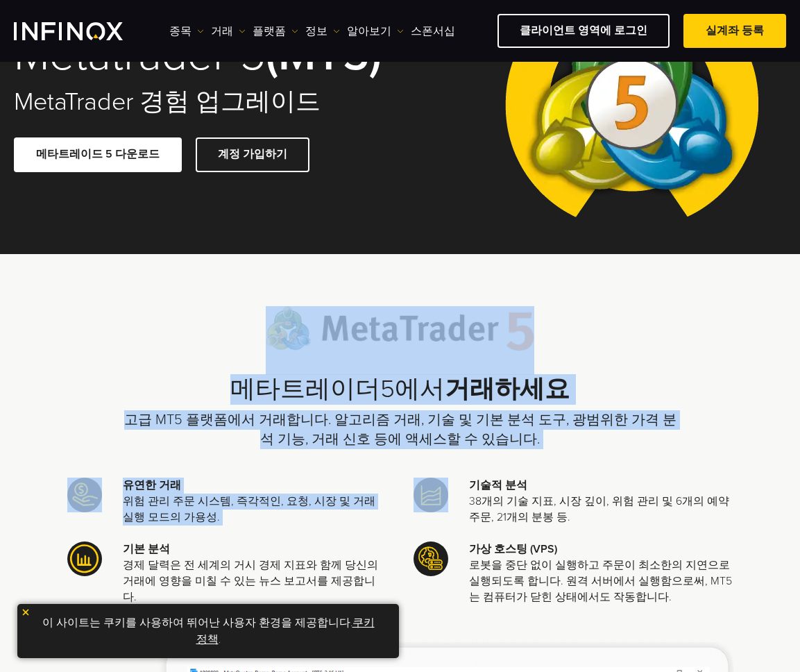
drag, startPoint x: 602, startPoint y: 452, endPoint x: 219, endPoint y: 340, distance: 399.9
click at [219, 340] on div "메타트레이더5에서 거래하세요 고급 MT5 플랫폼에서 거래합니다. 알고리즘 거래, 기술 및 기본 분석 도구, 광범위한 가격 분석 기능, 거래 신…" at bounding box center [400, 627] width 666 height 643
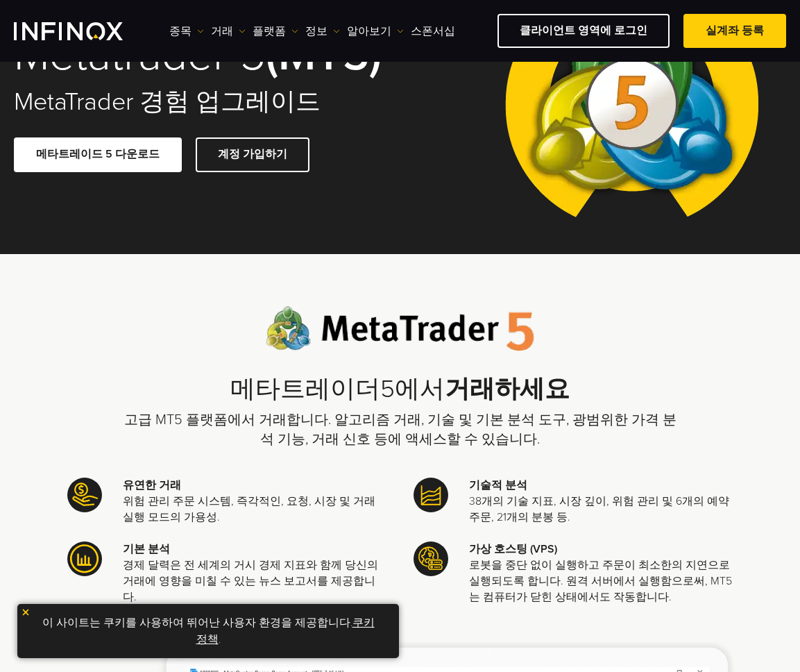
click at [599, 358] on div "메타트레이더5에서 거래하세요 고급 MT5 플랫폼에서 거래합니다. 알고리즘 거래, 기술 및 기본 분석 도구, 광범위한 가격 분석 기능, 거래 신…" at bounding box center [400, 377] width 555 height 143
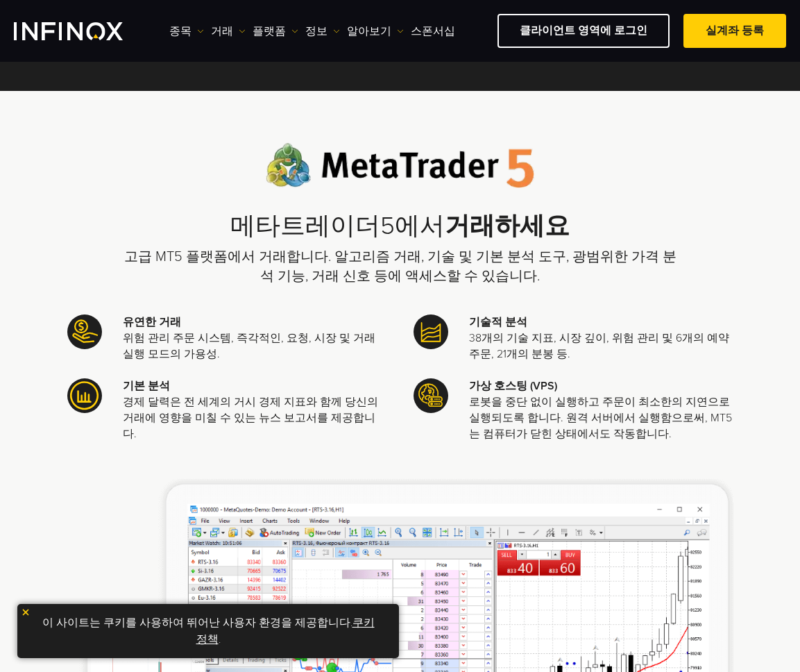
scroll to position [272, 0]
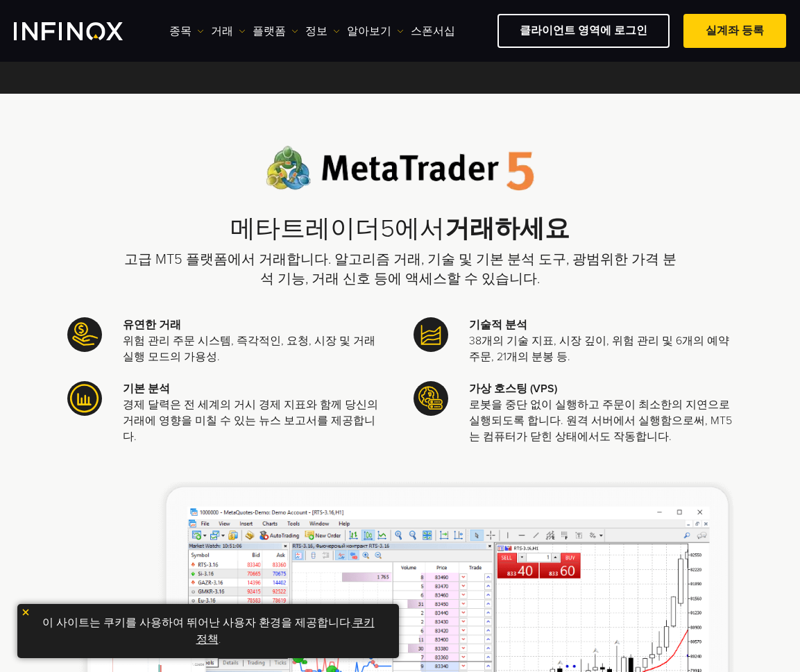
click at [585, 403] on p "로봇을 중단 없이 실행하고 주문이 최소한의 지연으로 실행되도록 합니다. 원격 서버에서 실행함으로써, MT5는 컴퓨터가 닫힌 상태에서도 작동합니…" at bounding box center [601, 421] width 264 height 48
click at [589, 417] on p "로봇을 중단 없이 실행하고 주문이 최소한의 지연으로 실행되도록 합니다. 원격 서버에서 실행함으로써, MT5는 컴퓨터가 닫힌 상태에서도 작동합니…" at bounding box center [601, 421] width 264 height 48
click at [681, 180] on div "메타트레이더5에서 거래하세요 고급 MT5 플랫폼에서 거래합니다. 알고리즘 거래, 기술 및 기본 분석 도구, 광범위한 가격 분석 기능, 거래 신…" at bounding box center [400, 467] width 666 height 643
click at [548, 218] on strong "거래하세요" at bounding box center [507, 229] width 125 height 30
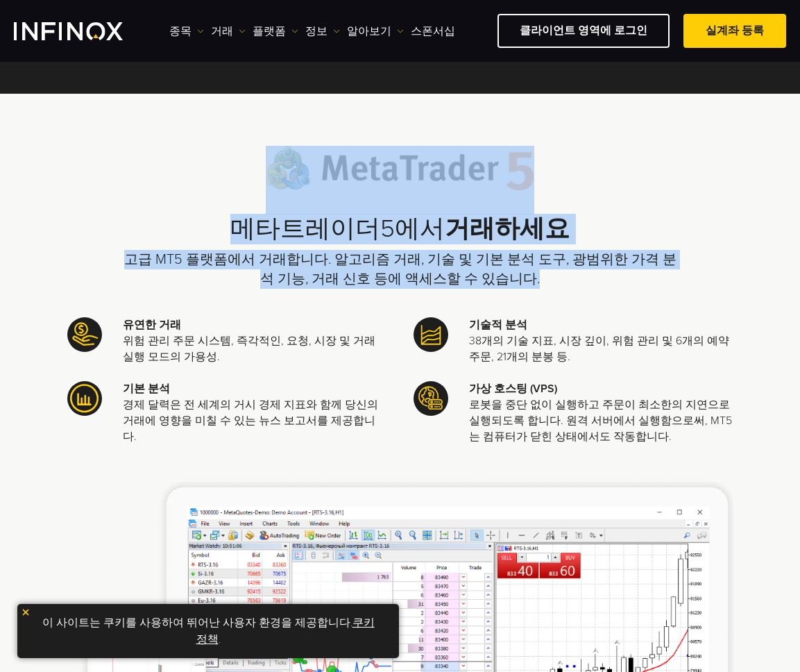
drag, startPoint x: 178, startPoint y: 146, endPoint x: 590, endPoint y: 286, distance: 434.5
click at [590, 286] on div "메타트레이더5에서 거래하세요 고급 MT5 플랫폼에서 거래합니다. 알고리즘 거래, 기술 및 기본 분석 도구, 광범위한 가격 분석 기능, 거래 신…" at bounding box center [400, 441] width 800 height 695
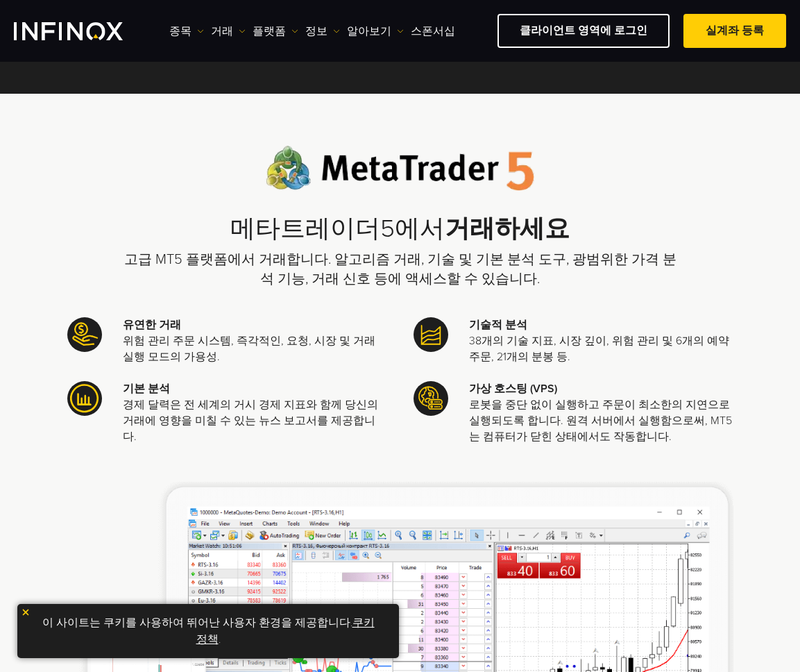
click at [661, 302] on div "메타트레이더5에서 거래하세요 고급 MT5 플랫폼에서 거래합니다. 알고리즘 거래, 기술 및 기본 분석 도구, 광범위한 가격 분석 기능, 거래 신…" at bounding box center [400, 467] width 666 height 643
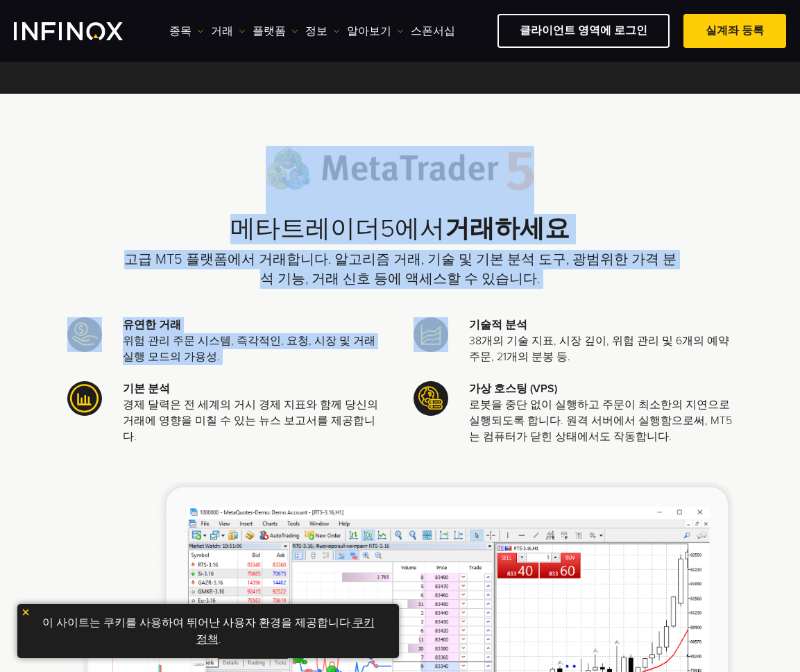
drag, startPoint x: 659, startPoint y: 298, endPoint x: 179, endPoint y: 181, distance: 494.4
click at [179, 181] on div "메타트레이더5에서 거래하세요 고급 MT5 플랫폼에서 거래합니다. 알고리즘 거래, 기술 및 기본 분석 도구, 광범위한 가격 분석 기능, 거래 신…" at bounding box center [400, 467] width 666 height 643
click at [646, 282] on p "고급 MT5 플랫폼에서 거래합니다. 알고리즘 거래, 기술 및 기본 분석 도구, 광범위한 가격 분석 기능, 거래 신호 등에 액세스할 수 있습니다." at bounding box center [400, 269] width 555 height 39
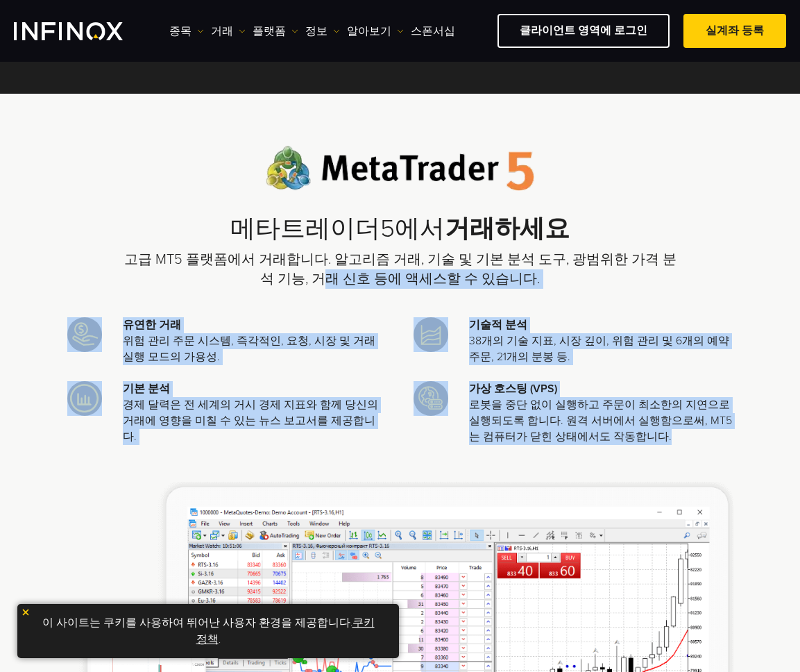
drag, startPoint x: 642, startPoint y: 456, endPoint x: 106, endPoint y: 271, distance: 566.9
click at [106, 271] on div "메타트레이더5에서 거래하세요 고급 MT5 플랫폼에서 거래합니다. 알고리즘 거래, 기술 및 기본 분석 도구, 광범위한 가격 분석 기능, 거래 신…" at bounding box center [400, 467] width 666 height 643
click at [0, 198] on div "메타트레이더5에서 거래하세요 고급 MT5 플랫폼에서 거래합니다. 알고리즘 거래, 기술 및 기본 분석 도구, 광범위한 가격 분석 기능, 거래 신…" at bounding box center [400, 467] width 800 height 643
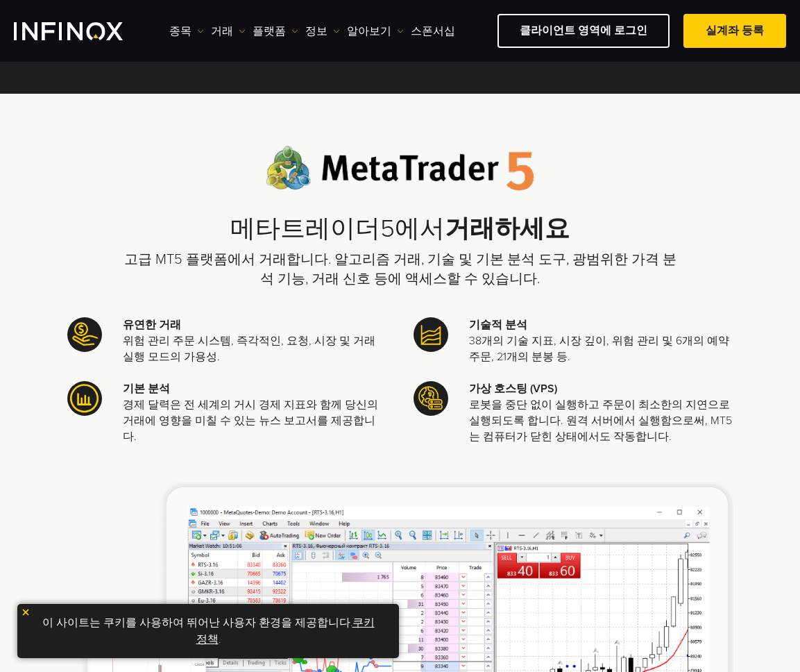
click at [110, 462] on div "메타트레이더5에서 거래하세요 고급 MT5 플랫폼에서 거래합니다. 알고리즘 거래, 기술 및 기본 분석 도구, 광범위한 가격 분석 기능, 거래 신…" at bounding box center [400, 467] width 666 height 643
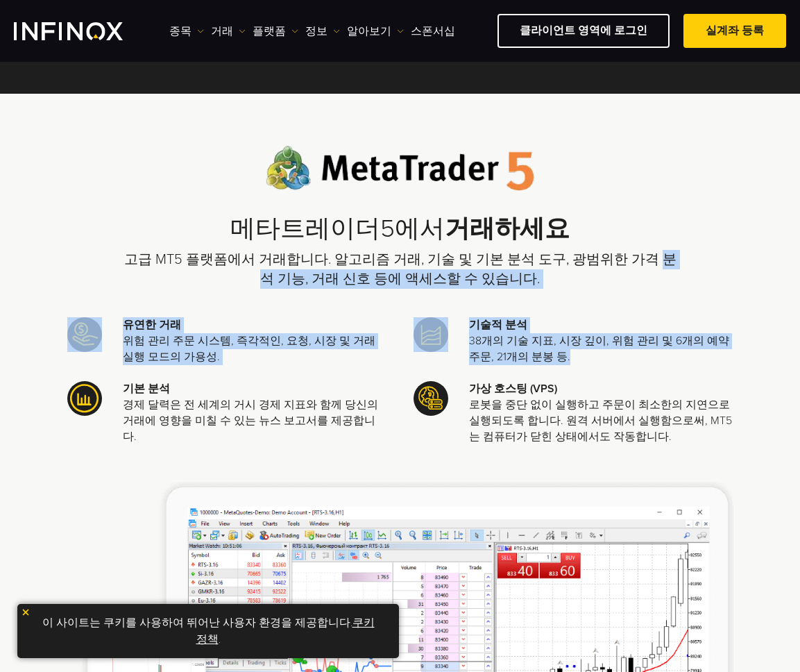
drag, startPoint x: 56, startPoint y: 457, endPoint x: 606, endPoint y: 262, distance: 584.1
click at [606, 262] on div "메타트레이더5에서 거래하세요 고급 MT5 플랫폼에서 거래합니다. 알고리즘 거래, 기술 및 기본 분석 도구, 광범위한 가격 분석 기능, 거래 신…" at bounding box center [400, 467] width 800 height 643
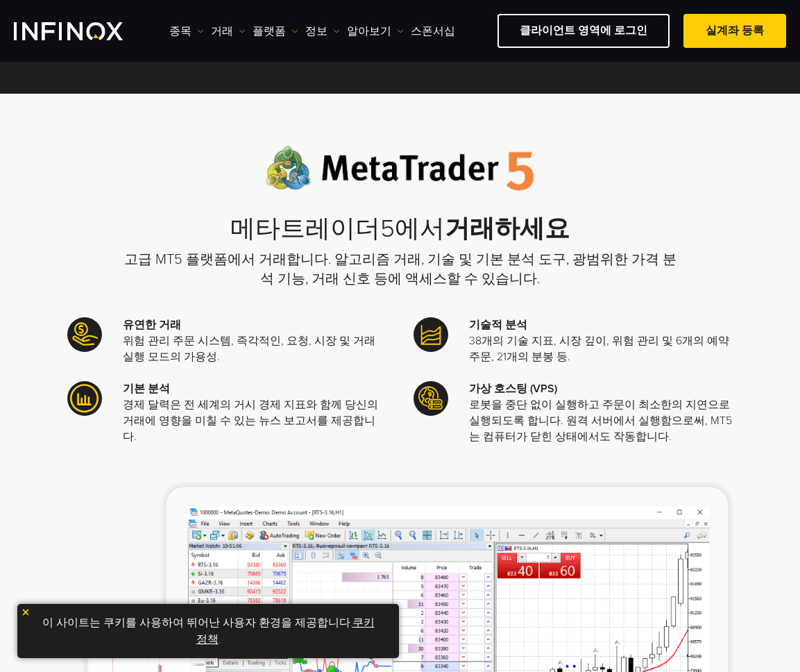
click at [720, 268] on div "메타트레이더5에서 거래하세요 고급 MT5 플랫폼에서 거래합니다. 알고리즘 거래, 기술 및 기본 분석 도구, 광범위한 가격 분석 기능, 거래 신…" at bounding box center [400, 467] width 666 height 643
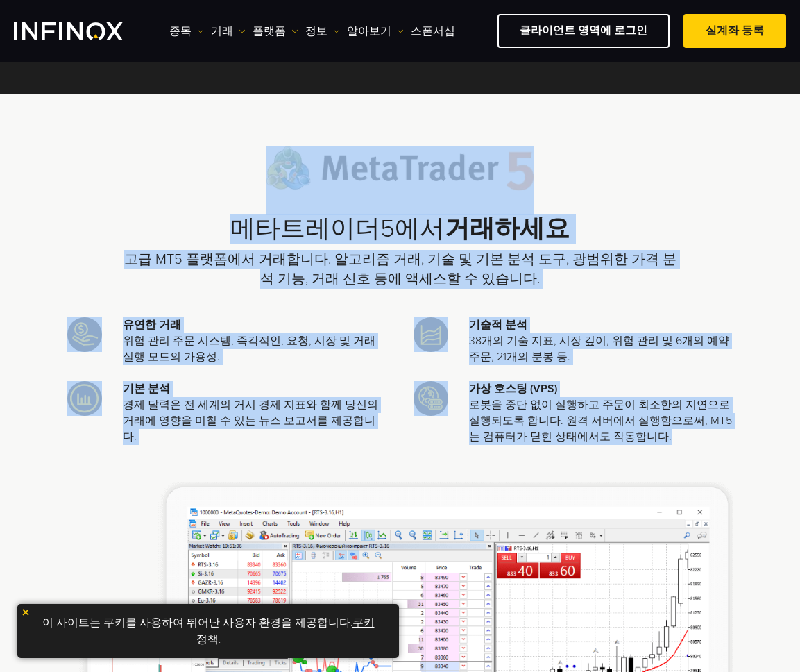
drag, startPoint x: 155, startPoint y: 128, endPoint x: 604, endPoint y: 439, distance: 546.0
click at [604, 439] on div "메타트레이더5에서 거래하세요 고급 MT5 플랫폼에서 거래합니다. 알고리즘 거래, 기술 및 기본 분석 도구, 광범위한 가격 분석 기능, 거래 신…" at bounding box center [400, 441] width 800 height 695
click at [613, 448] on div "유연한 거래 위험 관리 주문 시스템, 즉각적인, 요청, 시장 및 거래 실행 모드의 가용성. 기술적 분석 38개의 기술 지표, 시장 깊이, 위험…" at bounding box center [400, 389] width 666 height 144
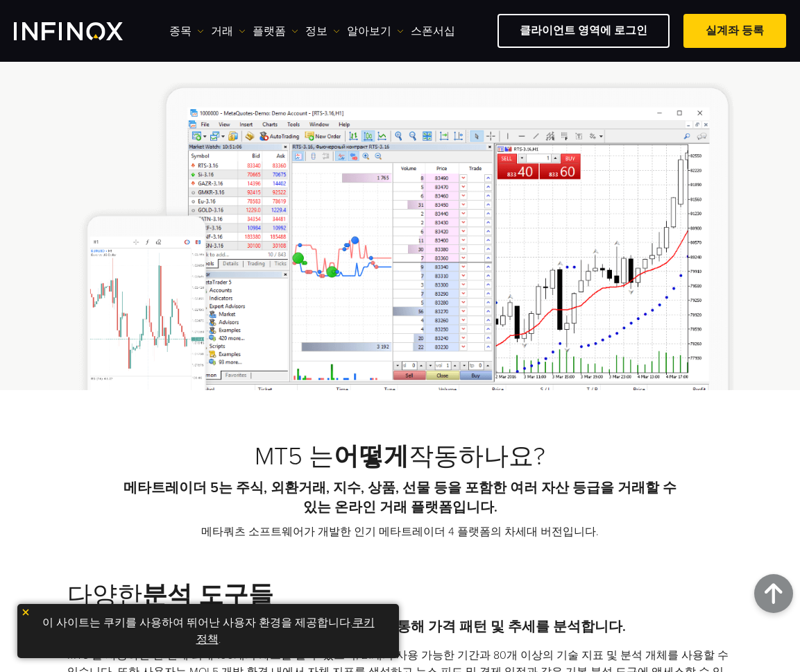
scroll to position [668, 0]
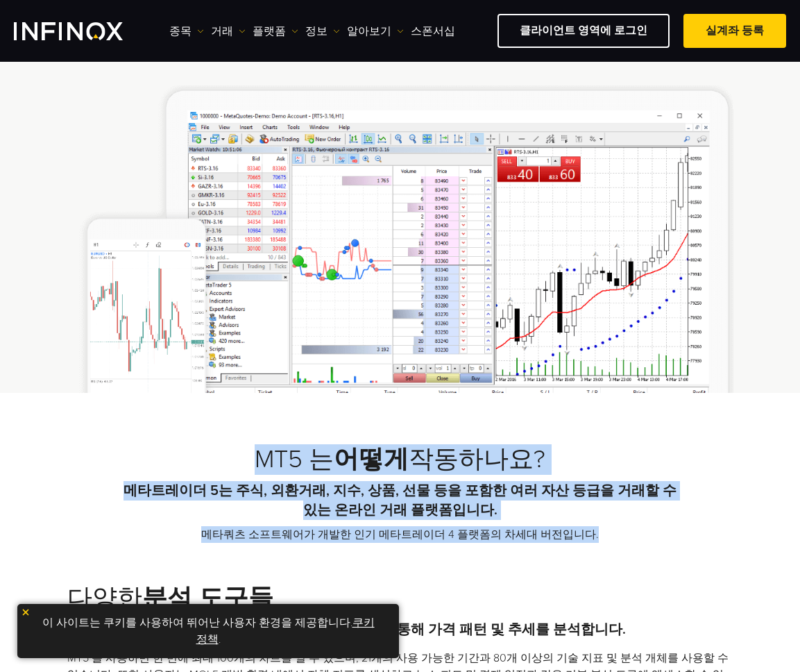
drag, startPoint x: 616, startPoint y: 541, endPoint x: 231, endPoint y: 437, distance: 398.1
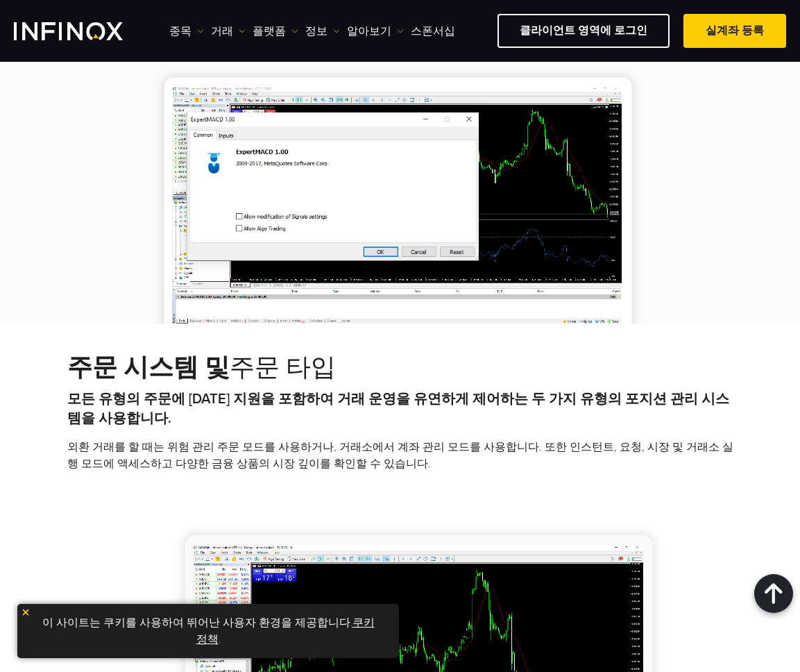
click at [553, 496] on img at bounding box center [400, 639] width 559 height 286
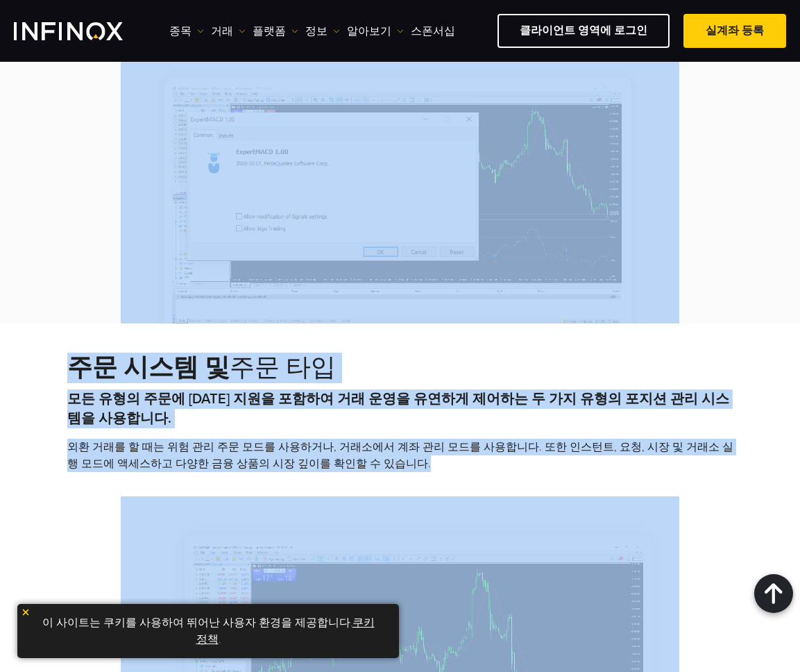
drag, startPoint x: 470, startPoint y: 446, endPoint x: 89, endPoint y: 298, distance: 408.7
click at [89, 298] on div "MT5 는 어떻게 작동하나요? 메타트레이더 5는 주식, 외환거래, 지수, 상품, 선물 등을 포함한 여러 자산 등급을 거래할 수 있는 온라인 거…" at bounding box center [400, 244] width 800 height 1954
click at [419, 443] on div "주문 시스템 및 주문 타입 모든 유형의 주문에 [DATE] 지원을 포함하여 거래 운영을 유연하게 제어하는 두 가지 유형의 포지션 관리 시스템을…" at bounding box center [400, 568] width 666 height 430
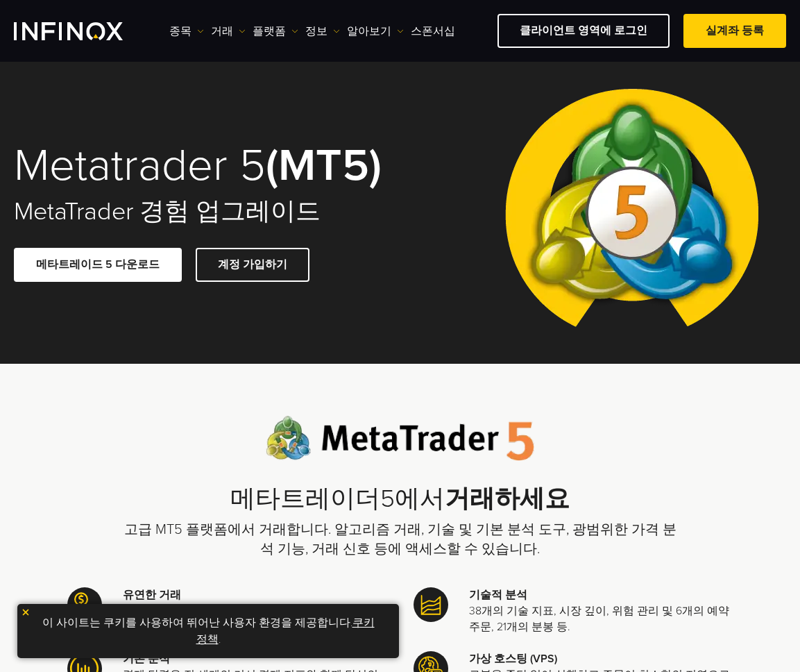
scroll to position [0, 0]
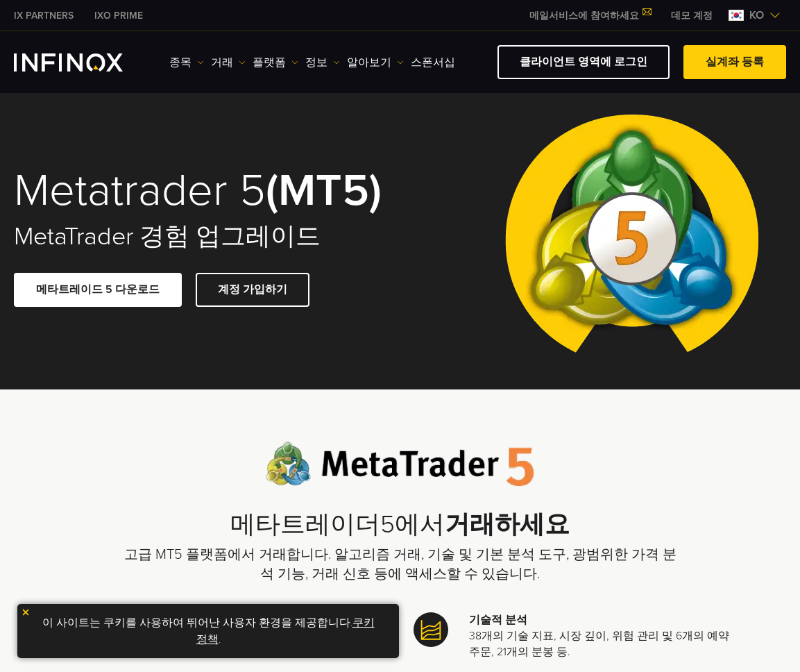
click at [646, 478] on div "메타트레이더5에서 거래하세요 고급 MT5 플랫폼에서 거래합니다. 알고리즘 거래, 기술 및 기본 분석 도구, 광범위한 가격 분석 기능, 거래 신…" at bounding box center [400, 512] width 555 height 143
click at [647, 470] on div "메타트레이더5에서 거래하세요 고급 MT5 플랫폼에서 거래합니다. 알고리즘 거래, 기술 및 기본 분석 도구, 광범위한 가격 분석 기능, 거래 신…" at bounding box center [400, 512] width 555 height 143
click at [647, 471] on div "메타트레이더5에서 거래하세요 고급 MT5 플랫폼에서 거래합니다. 알고리즘 거래, 기술 및 기본 분석 도구, 광범위한 가격 분석 기능, 거래 신…" at bounding box center [400, 512] width 555 height 143
click at [643, 465] on div "메타트레이더5에서 거래하세요 고급 MT5 플랫폼에서 거래합니다. 알고리즘 거래, 기술 및 기본 분석 도구, 광범위한 가격 분석 기능, 거래 신…" at bounding box center [400, 512] width 555 height 143
click at [636, 465] on div "메타트레이더5에서 거래하세요 고급 MT5 플랫폼에서 거래합니다. 알고리즘 거래, 기술 및 기본 분석 도구, 광범위한 가격 분석 기능, 거래 신…" at bounding box center [400, 512] width 555 height 143
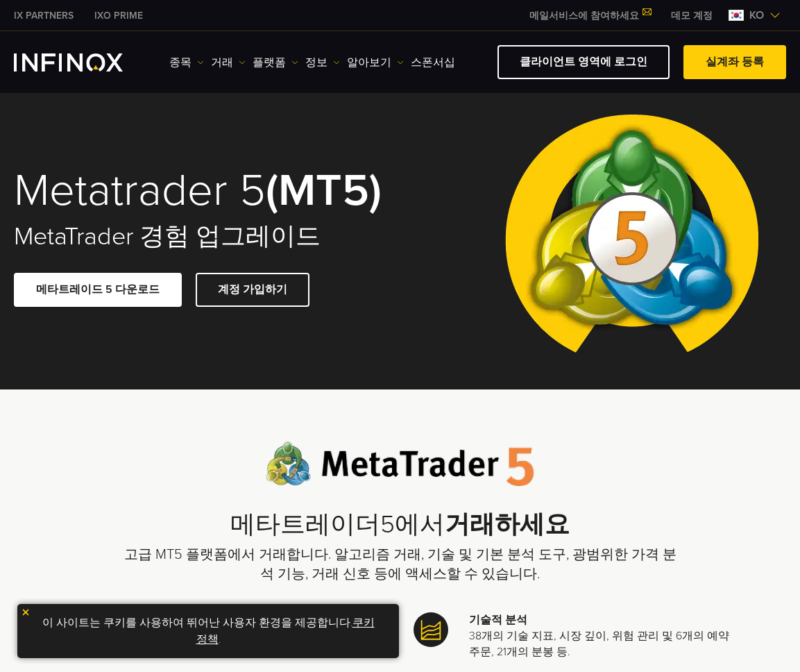
click at [636, 465] on div "메타트레이더5에서 거래하세요 고급 MT5 플랫폼에서 거래합니다. 알고리즘 거래, 기술 및 기본 분석 도구, 광범위한 가격 분석 기능, 거래 신…" at bounding box center [400, 512] width 555 height 143
click at [611, 485] on div "메타트레이더5에서 거래하세요 고급 MT5 플랫폼에서 거래합니다. 알고리즘 거래, 기술 및 기본 분석 도구, 광범위한 가격 분석 기능, 거래 신…" at bounding box center [400, 512] width 555 height 143
click at [592, 489] on div "메타트레이더5에서 거래하세요 고급 MT5 플랫폼에서 거래합니다. 알고리즘 거래, 기술 및 기본 분석 도구, 광범위한 가격 분석 기능, 거래 신…" at bounding box center [400, 512] width 555 height 143
click at [662, 544] on div "메타트레이더5에서 거래하세요 고급 MT5 플랫폼에서 거래합니다. 알고리즘 거래, 기술 및 기본 분석 도구, 광범위한 가격 분석 기능, 거래 신…" at bounding box center [400, 512] width 555 height 143
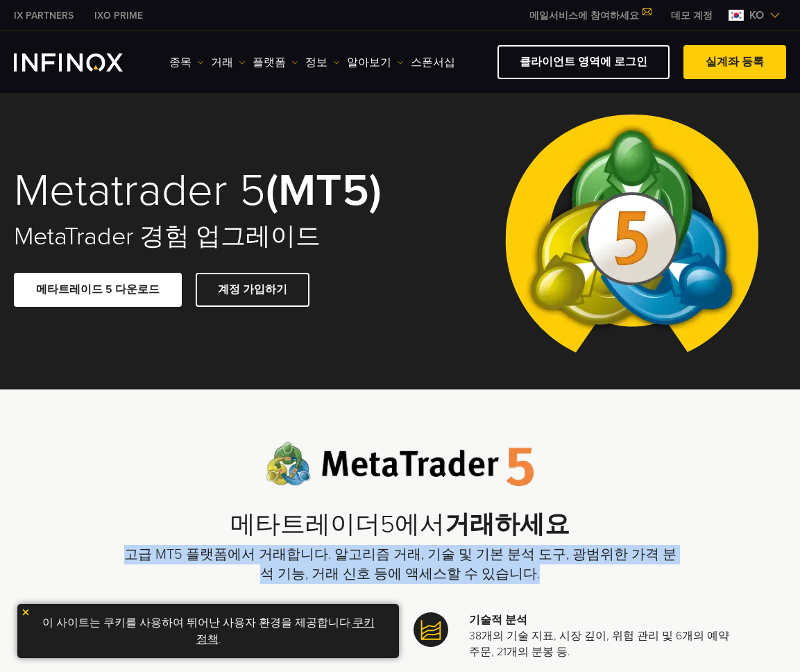
drag, startPoint x: 471, startPoint y: 570, endPoint x: 260, endPoint y: 541, distance: 213.7
click at [260, 541] on div "메타트레이더5에서 거래하세요 고급 MT5 플랫폼에서 거래합니다. 알고리즘 거래, 기술 및 기본 분석 도구, 광범위한 가격 분석 기능, 거래 신…" at bounding box center [400, 512] width 555 height 143
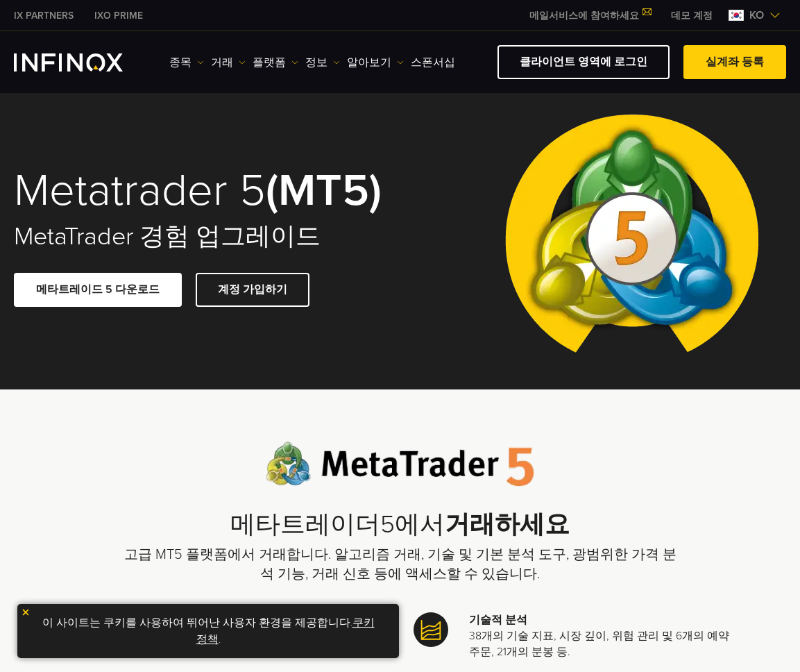
click at [492, 579] on p "고급 MT5 플랫폼에서 거래합니다. 알고리즘 거래, 기술 및 기본 분석 도구, 광범위한 가격 분석 기능, 거래 신호 등에 액세스할 수 있습니다." at bounding box center [400, 564] width 555 height 39
click at [570, 579] on p "고급 MT5 플랫폼에서 거래합니다. 알고리즘 거래, 기술 및 기본 분석 도구, 광범위한 가격 분석 기능, 거래 신호 등에 액세스할 수 있습니다." at bounding box center [400, 564] width 555 height 39
drag, startPoint x: 484, startPoint y: 563, endPoint x: 318, endPoint y: 552, distance: 166.9
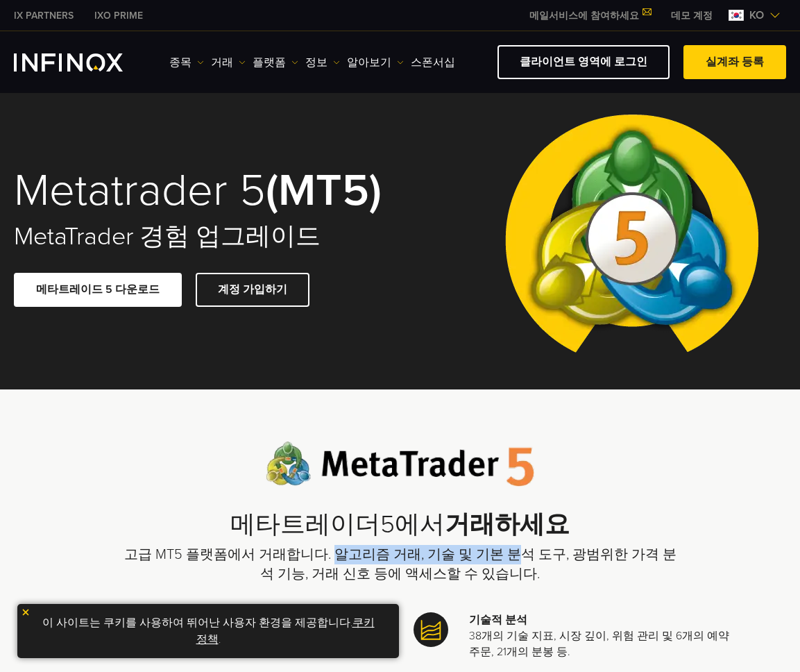
click at [318, 552] on p "고급 MT5 플랫폼에서 거래합니다. 알고리즘 거래, 기술 및 기본 분석 도구, 광범위한 가격 분석 기능, 거래 신호 등에 액세스할 수 있습니다." at bounding box center [400, 564] width 555 height 39
drag, startPoint x: 303, startPoint y: 559, endPoint x: 172, endPoint y: 547, distance: 131.8
click at [303, 560] on p "고급 MT5 플랫폼에서 거래합니다. 알고리즘 거래, 기술 및 기본 분석 도구, 광범위한 가격 분석 기능, 거래 신호 등에 액세스할 수 있습니다." at bounding box center [400, 564] width 555 height 39
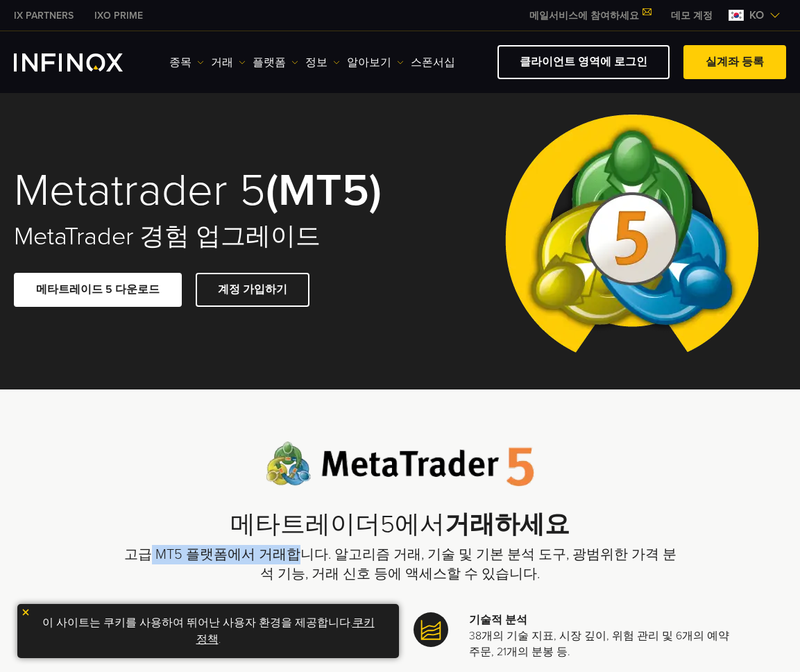
drag, startPoint x: 146, startPoint y: 553, endPoint x: 305, endPoint y: 558, distance: 159.0
click at [279, 561] on p "고급 MT5 플랫폼에서 거래합니다. 알고리즘 거래, 기술 및 기본 분석 도구, 광범위한 가격 분석 기능, 거래 신호 등에 액세스할 수 있습니다." at bounding box center [400, 564] width 555 height 39
click at [359, 560] on p "고급 MT5 플랫폼에서 거래합니다. 알고리즘 거래, 기술 및 기본 분석 도구, 광범위한 가격 분석 기능, 거래 신호 등에 액세스할 수 있습니다." at bounding box center [400, 564] width 555 height 39
click at [465, 577] on p "고급 MT5 플랫폼에서 거래합니다. 알고리즘 거래, 기술 및 기본 분석 도구, 광범위한 가격 분석 기능, 거래 신호 등에 액세스할 수 있습니다." at bounding box center [400, 564] width 555 height 39
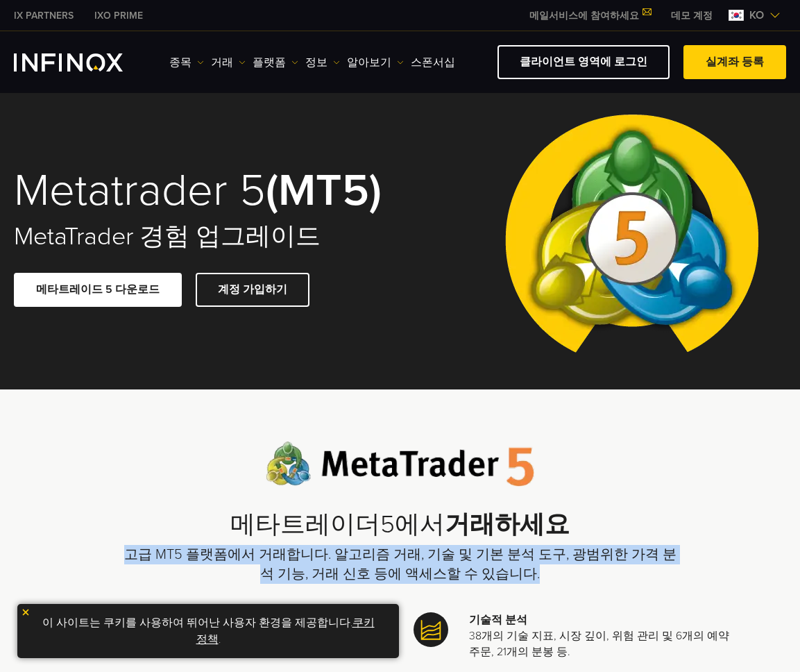
drag, startPoint x: 535, startPoint y: 578, endPoint x: 69, endPoint y: 553, distance: 466.3
click at [233, 558] on p "고급 MT5 플랫폼에서 거래합니다. 알고리즘 거래, 기술 및 기본 분석 도구, 광범위한 가격 분석 기능, 거래 신호 등에 액세스할 수 있습니다." at bounding box center [400, 564] width 555 height 39
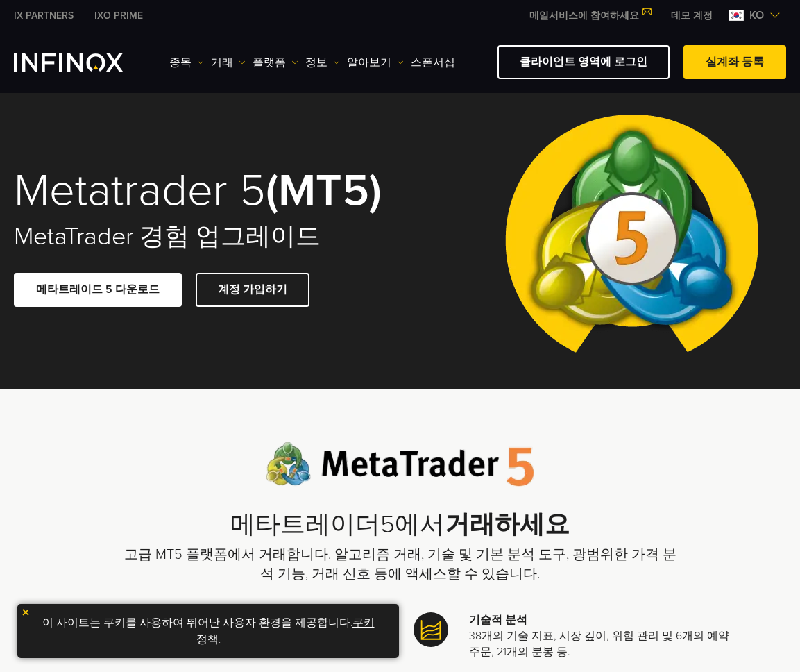
click at [128, 556] on p "고급 MT5 플랫폼에서 거래합니다. 알고리즘 거래, 기술 및 기본 분석 도구, 광범위한 가격 분석 기능, 거래 신호 등에 액세스할 수 있습니다." at bounding box center [400, 564] width 555 height 39
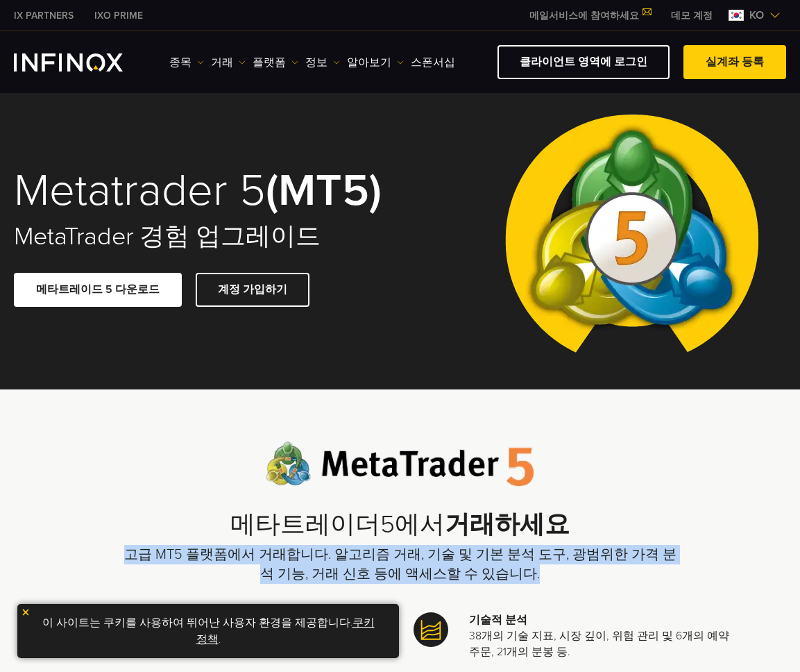
drag, startPoint x: 115, startPoint y: 552, endPoint x: 520, endPoint y: 572, distance: 405.8
click at [519, 573] on p "고급 MT5 플랫폼에서 거래합니다. 알고리즘 거래, 기술 및 기본 분석 도구, 광범위한 가격 분석 기능, 거래 신호 등에 액세스할 수 있습니다." at bounding box center [400, 564] width 555 height 39
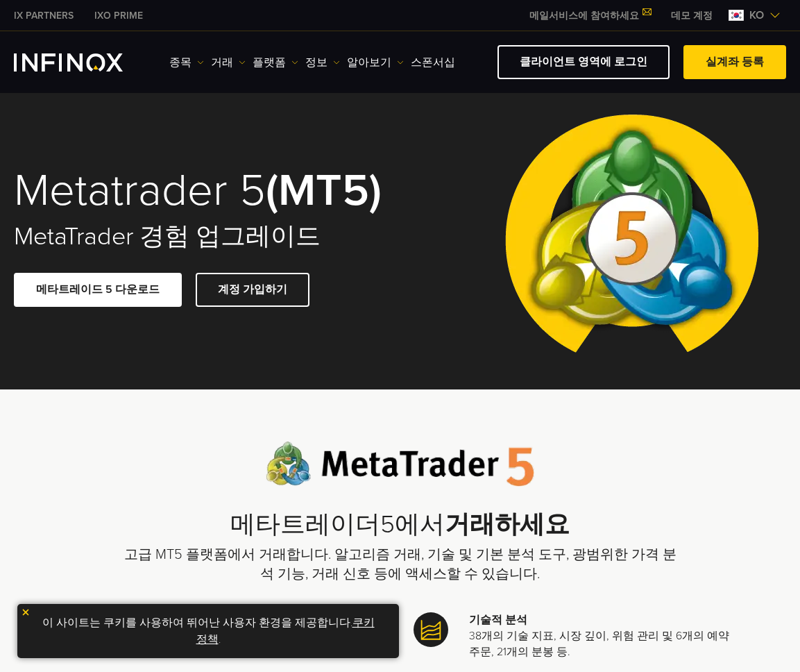
click at [548, 575] on p "고급 MT5 플랫폼에서 거래합니다. 알고리즘 거래, 기술 및 기본 분석 도구, 광범위한 가격 분석 기능, 거래 신호 등에 액세스할 수 있습니다." at bounding box center [400, 564] width 555 height 39
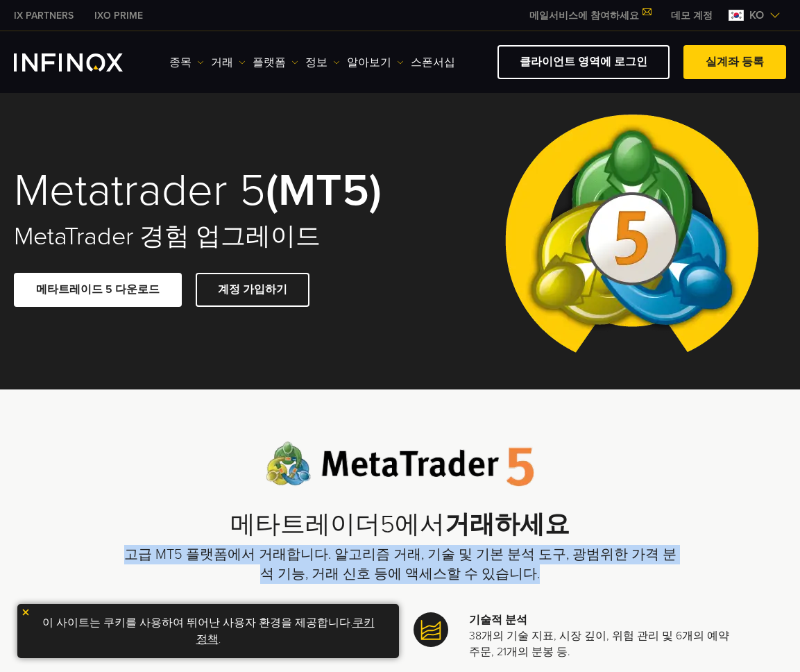
drag, startPoint x: 514, startPoint y: 568, endPoint x: 71, endPoint y: 550, distance: 443.8
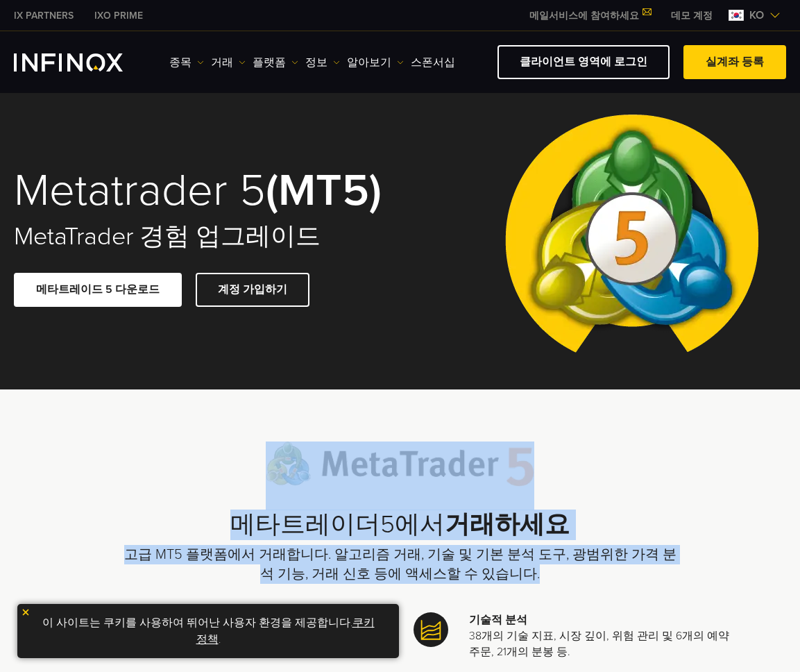
drag, startPoint x: 106, startPoint y: 425, endPoint x: 576, endPoint y: 574, distance: 493.0
click at [581, 575] on p "고급 MT5 플랫폼에서 거래합니다. 알고리즘 거래, 기술 및 기본 분석 도구, 광범위한 가격 분석 기능, 거래 신호 등에 액세스할 수 있습니다." at bounding box center [400, 564] width 555 height 39
drag, startPoint x: 510, startPoint y: 577, endPoint x: 108, endPoint y: 482, distance: 412.9
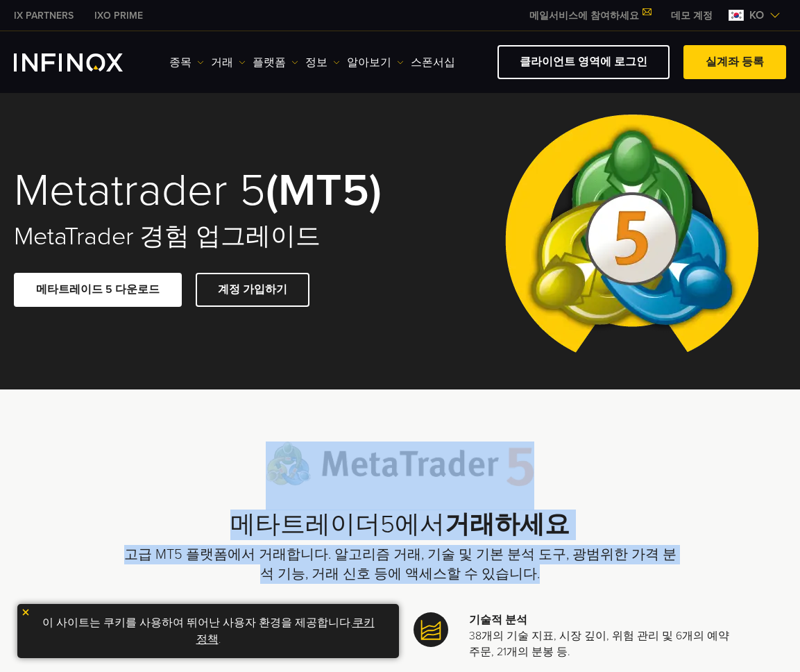
click at [612, 555] on p "고급 MT5 플랫폼에서 거래합니다. 알고리즘 거래, 기술 및 기본 분석 도구, 광범위한 가격 분석 기능, 거래 신호 등에 액세스할 수 있습니다." at bounding box center [400, 564] width 555 height 39
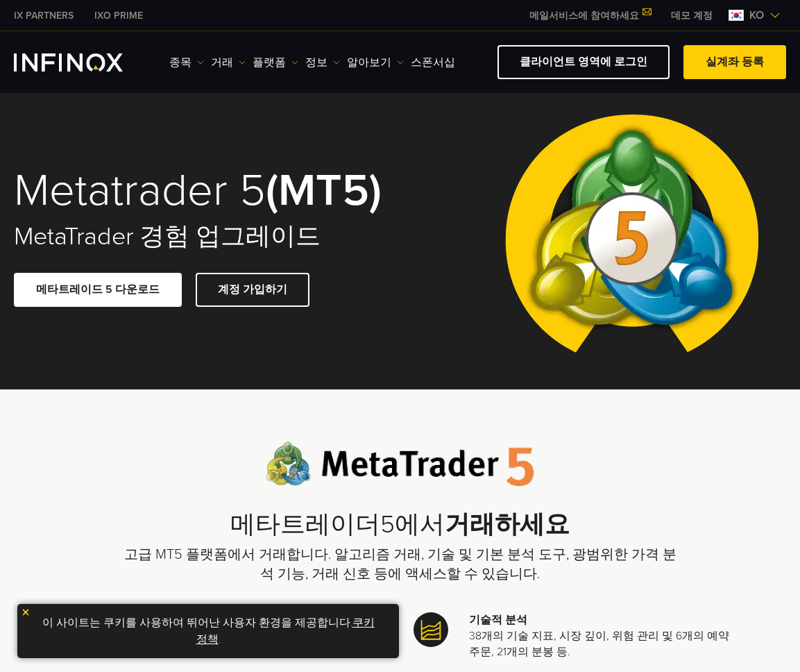
click at [597, 571] on p "고급 MT5 플랫폼에서 거래합니다. 알고리즘 거래, 기술 및 기본 분석 도구, 광범위한 가격 분석 기능, 거래 신호 등에 액세스할 수 있습니다." at bounding box center [400, 564] width 555 height 39
click at [578, 570] on p "고급 MT5 플랫폼에서 거래합니다. 알고리즘 거래, 기술 및 기본 분석 도구, 광범위한 가격 분석 기능, 거래 신호 등에 액세스할 수 있습니다." at bounding box center [400, 564] width 555 height 39
click at [578, 571] on p "고급 MT5 플랫폼에서 거래합니다. 알고리즘 거래, 기술 및 기본 분석 도구, 광범위한 가격 분석 기능, 거래 신호 등에 액세스할 수 있습니다." at bounding box center [400, 564] width 555 height 39
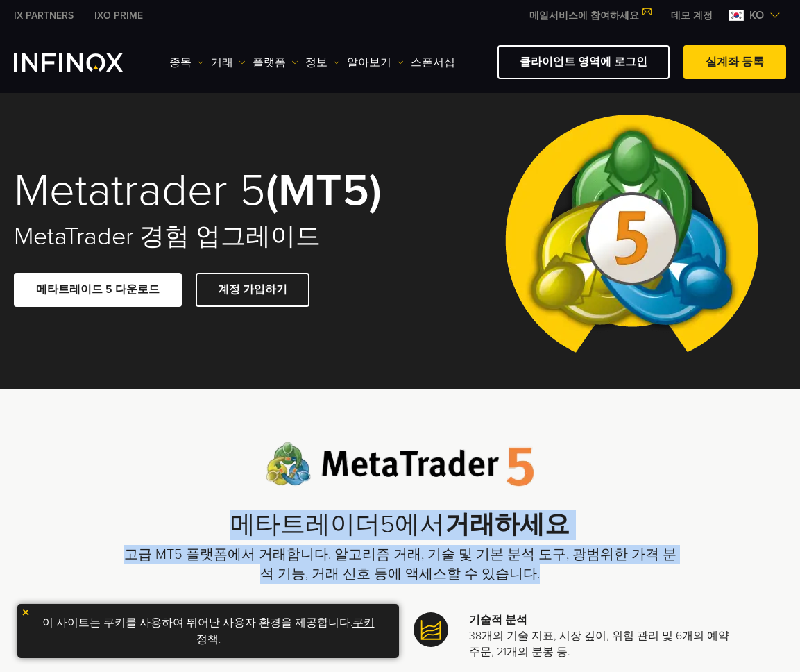
drag, startPoint x: 576, startPoint y: 571, endPoint x: 200, endPoint y: 528, distance: 378.6
click at [200, 528] on div "메타트레이더5에서 거래하세요 고급 MT5 플랫폼에서 거래합니다. 알고리즘 거래, 기술 및 기본 분석 도구, 광범위한 가격 분석 기능, 거래 신…" at bounding box center [400, 512] width 555 height 143
click at [516, 573] on p "고급 MT5 플랫폼에서 거래합니다. 알고리즘 거래, 기술 및 기본 분석 도구, 광범위한 가격 분석 기능, 거래 신호 등에 액세스할 수 있습니다." at bounding box center [400, 564] width 555 height 39
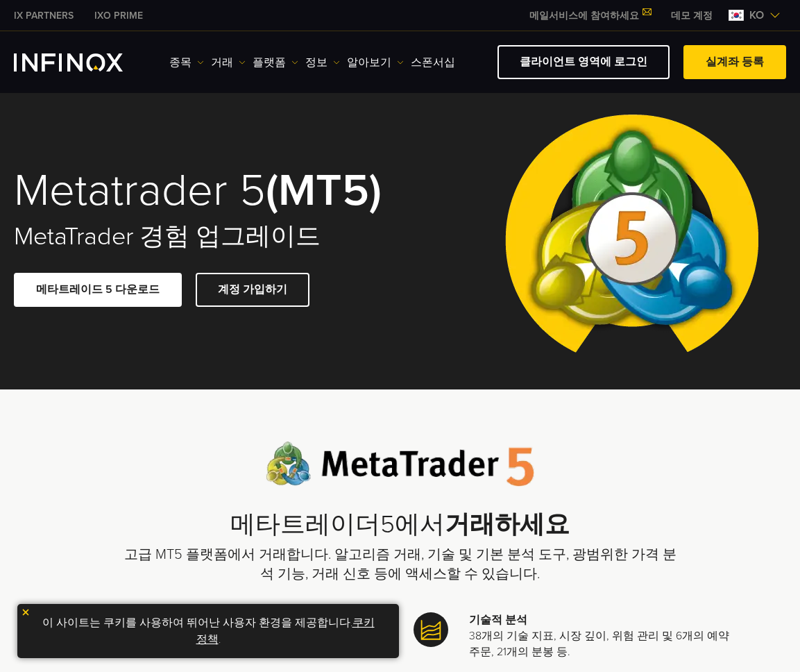
click at [539, 577] on p "고급 MT5 플랫폼에서 거래합니다. 알고리즘 거래, 기술 및 기본 분석 도구, 광범위한 가격 분석 기능, 거래 신호 등에 액세스할 수 있습니다." at bounding box center [400, 564] width 555 height 39
click at [590, 584] on p "고급 MT5 플랫폼에서 거래합니다. 알고리즘 거래, 기술 및 기본 분석 도구, 광범위한 가격 분석 기능, 거래 신호 등에 액세스할 수 있습니다." at bounding box center [400, 564] width 555 height 39
click at [589, 579] on p "고급 MT5 플랫폼에서 거래합니다. 알고리즘 거래, 기술 및 기본 분석 도구, 광범위한 가격 분석 기능, 거래 신호 등에 액세스할 수 있습니다." at bounding box center [400, 564] width 555 height 39
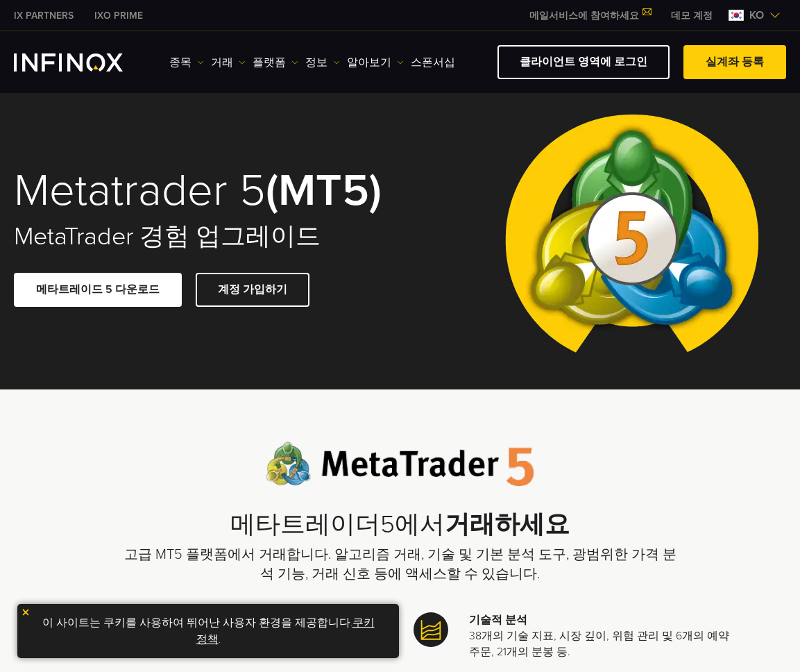
click at [589, 579] on p "고급 MT5 플랫폼에서 거래합니다. 알고리즘 거래, 기술 및 기본 분석 도구, 광범위한 가격 분석 기능, 거래 신호 등에 액세스할 수 있습니다." at bounding box center [400, 564] width 555 height 39
click at [586, 579] on p "고급 MT5 플랫폼에서 거래합니다. 알고리즘 거래, 기술 및 기본 분석 도구, 광범위한 가격 분석 기능, 거래 신호 등에 액세스할 수 있습니다." at bounding box center [400, 564] width 555 height 39
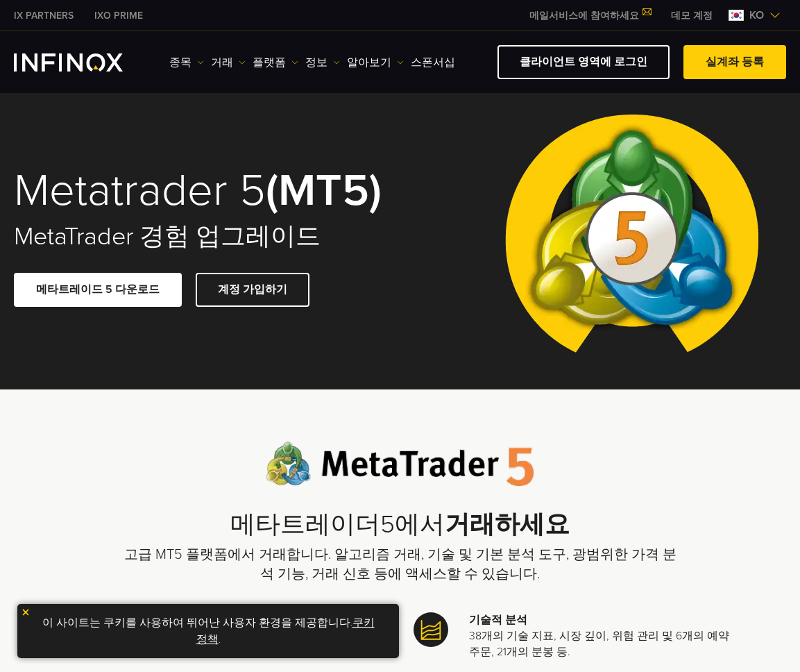
click at [586, 579] on p "고급 MT5 플랫폼에서 거래합니다. 알고리즘 거래, 기술 및 기본 분석 도구, 광범위한 가격 분석 기능, 거래 신호 등에 액세스할 수 있습니다." at bounding box center [400, 564] width 555 height 39
